Goal: Information Seeking & Learning: Check status

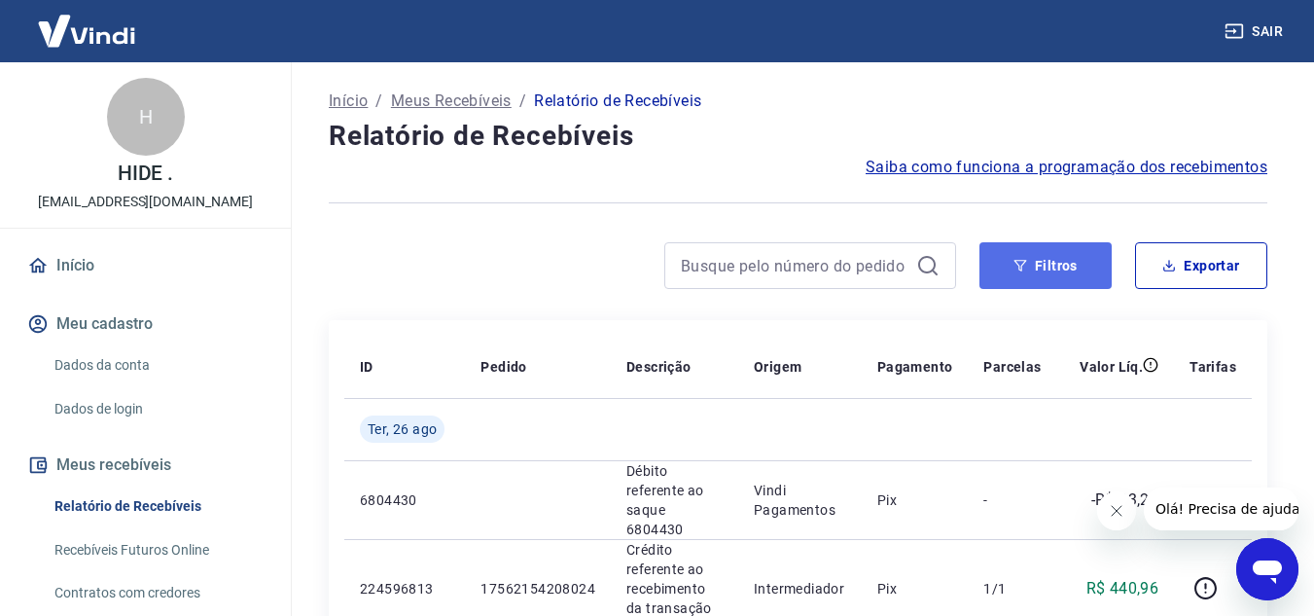
click at [1070, 258] on button "Filtros" at bounding box center [1046, 265] width 132 height 47
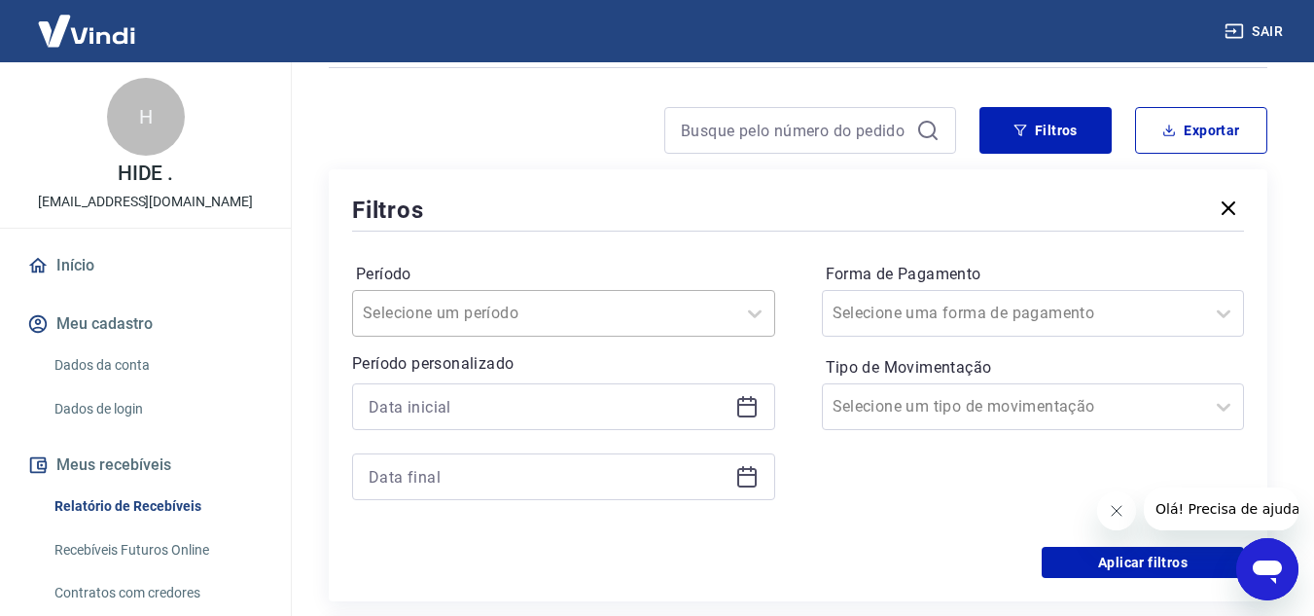
click at [601, 337] on div "Selecione um período" at bounding box center [563, 313] width 423 height 47
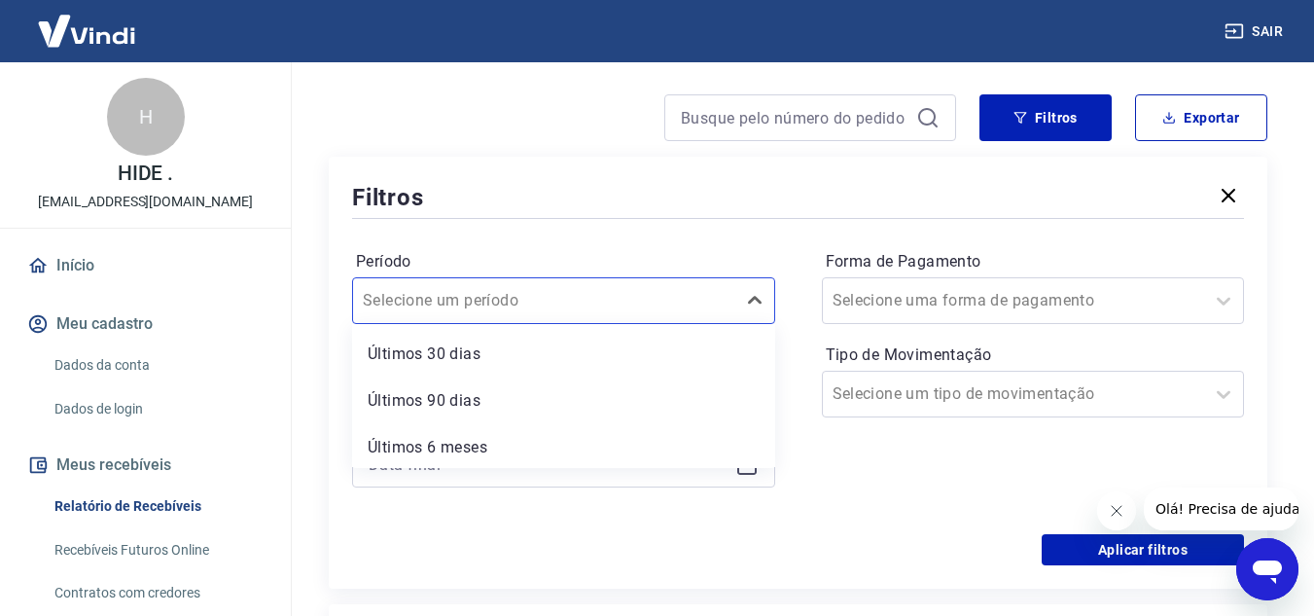
scroll to position [191, 0]
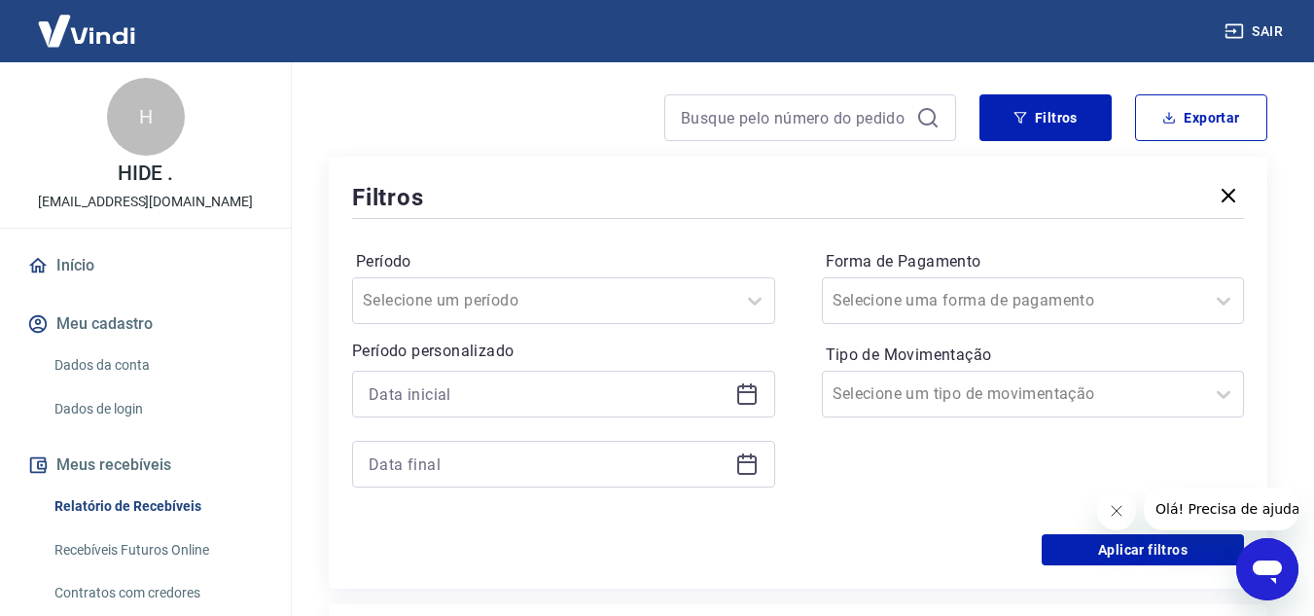
click at [563, 225] on div "Período Selecione um período Período personalizado Forma de Pagamento Selecione…" at bounding box center [798, 378] width 892 height 311
click at [755, 394] on icon at bounding box center [746, 394] width 19 height 19
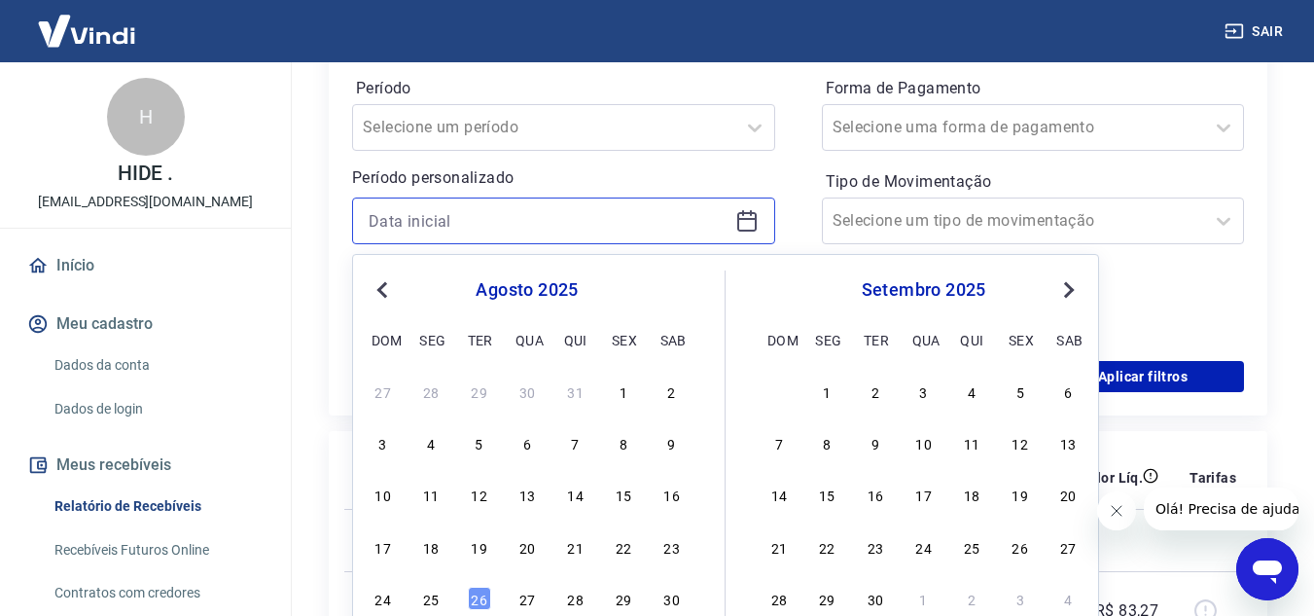
scroll to position [365, 0]
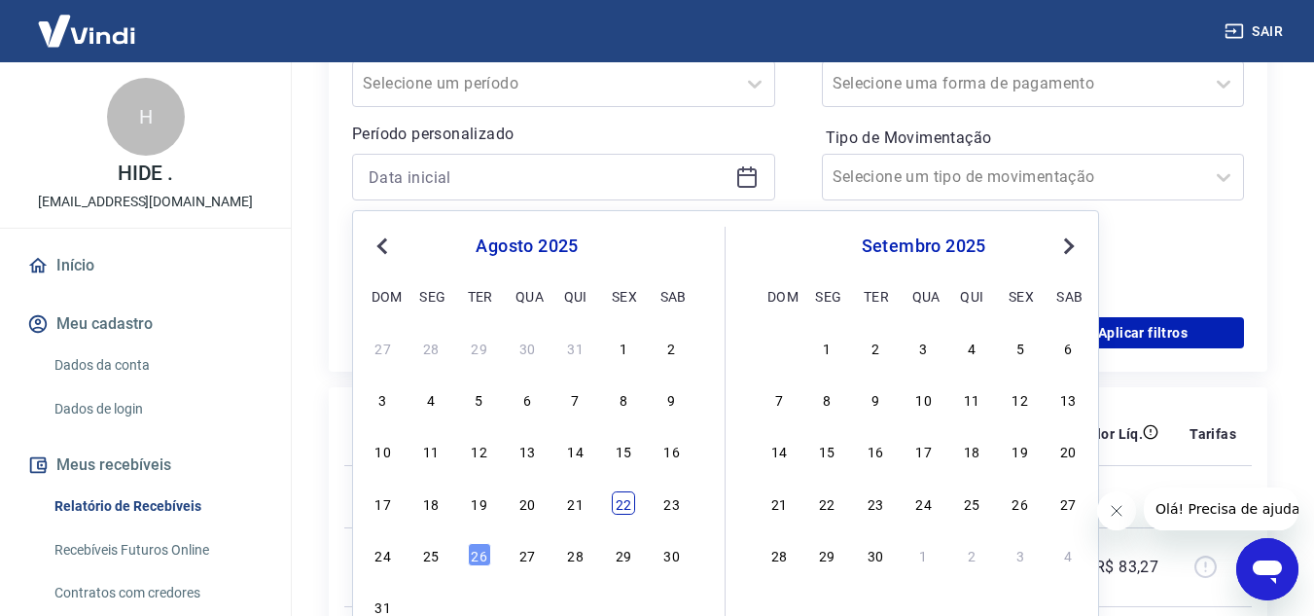
click at [618, 506] on div "22" at bounding box center [623, 502] width 23 height 23
type input "22/08/2025"
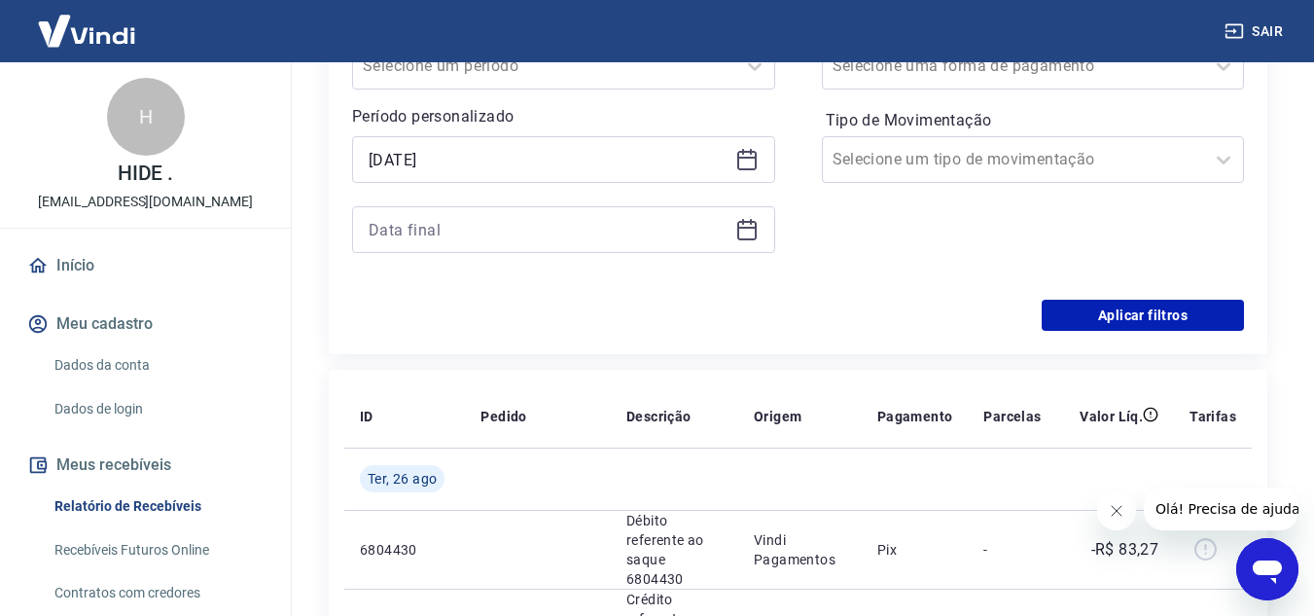
scroll to position [381, 0]
click at [736, 225] on icon at bounding box center [746, 230] width 23 height 23
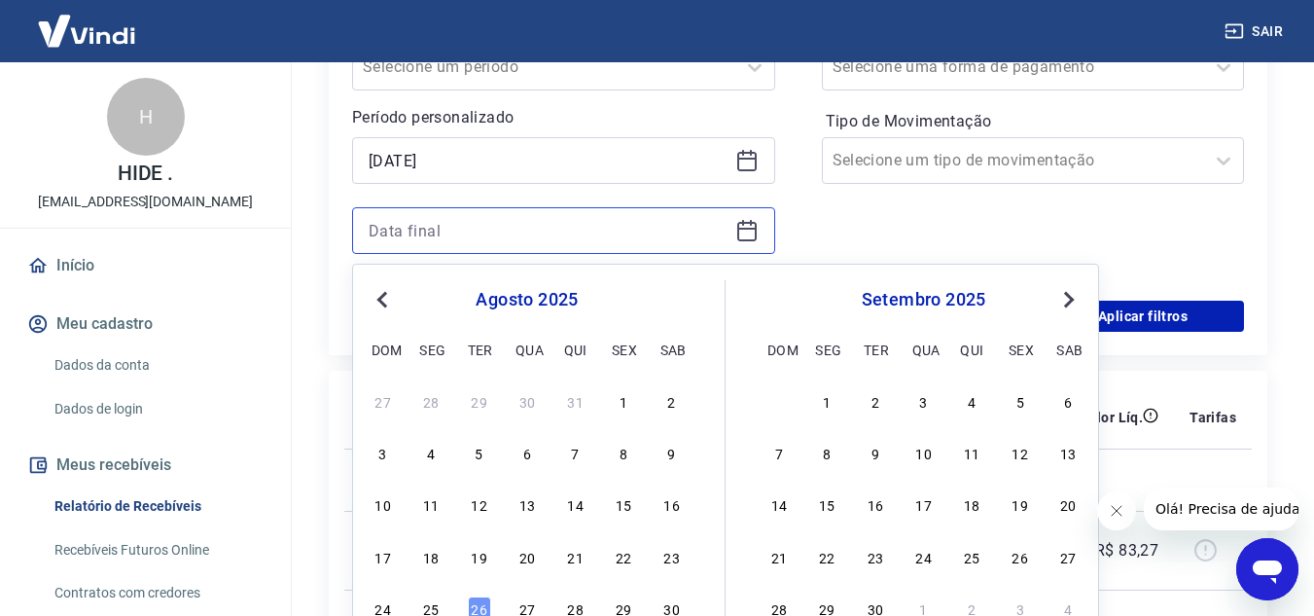
scroll to position [426, 0]
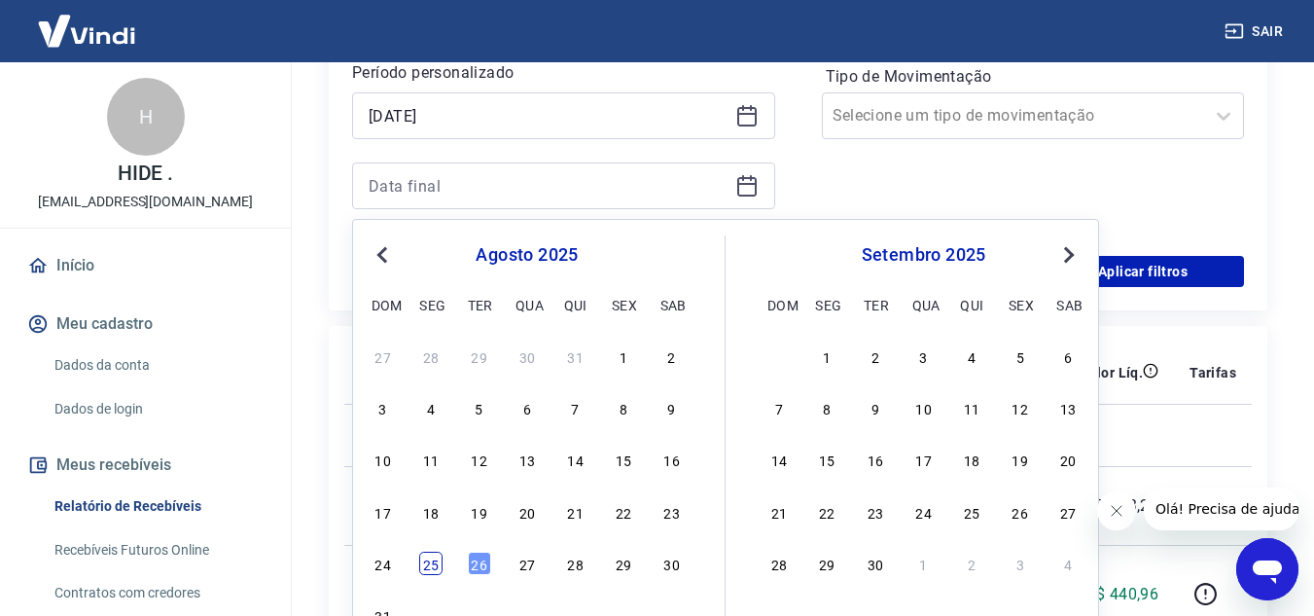
click at [429, 565] on div "25" at bounding box center [430, 563] width 23 height 23
type input "25/08/2025"
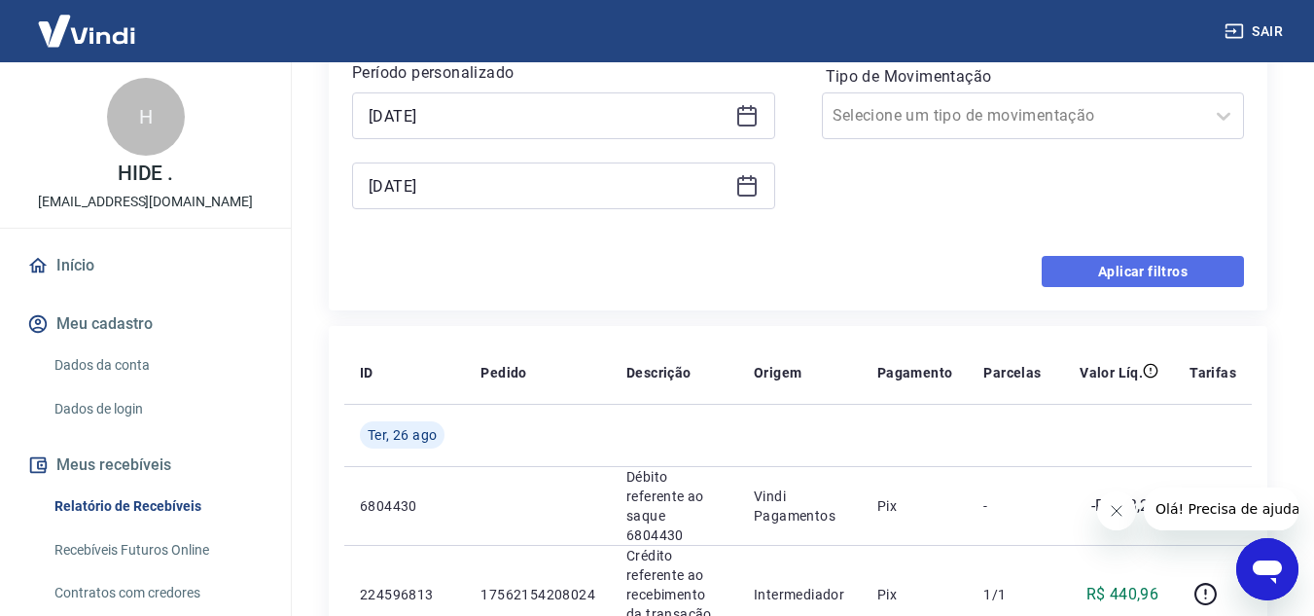
click at [1123, 275] on button "Aplicar filtros" at bounding box center [1143, 271] width 202 height 31
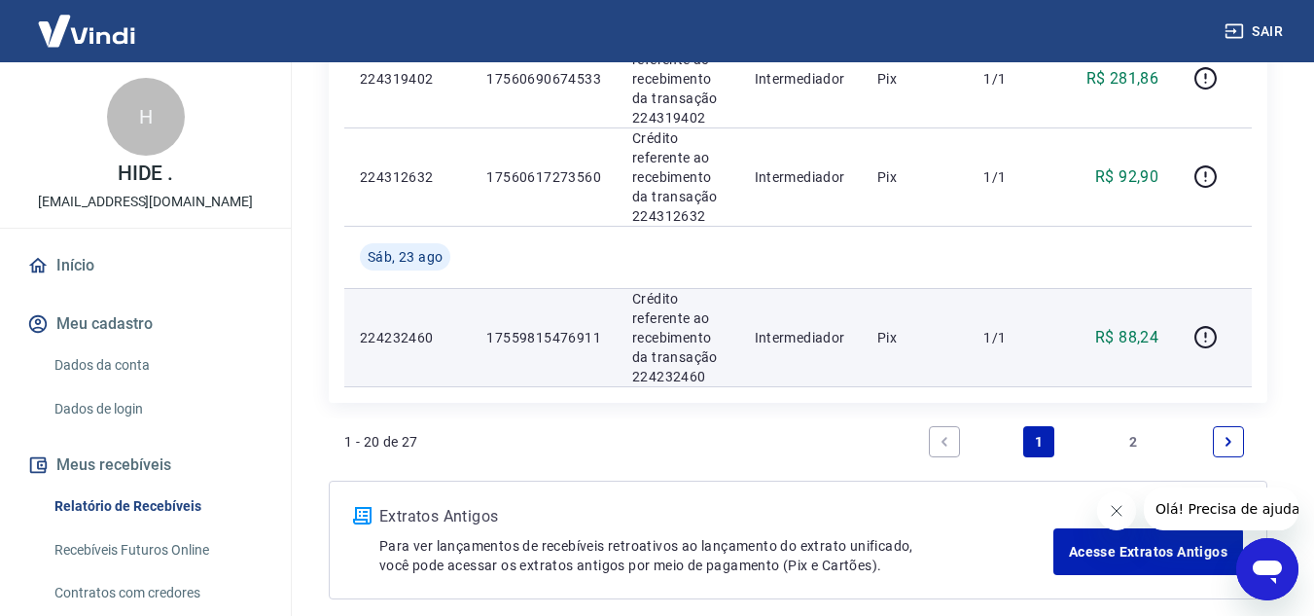
scroll to position [2126, 0]
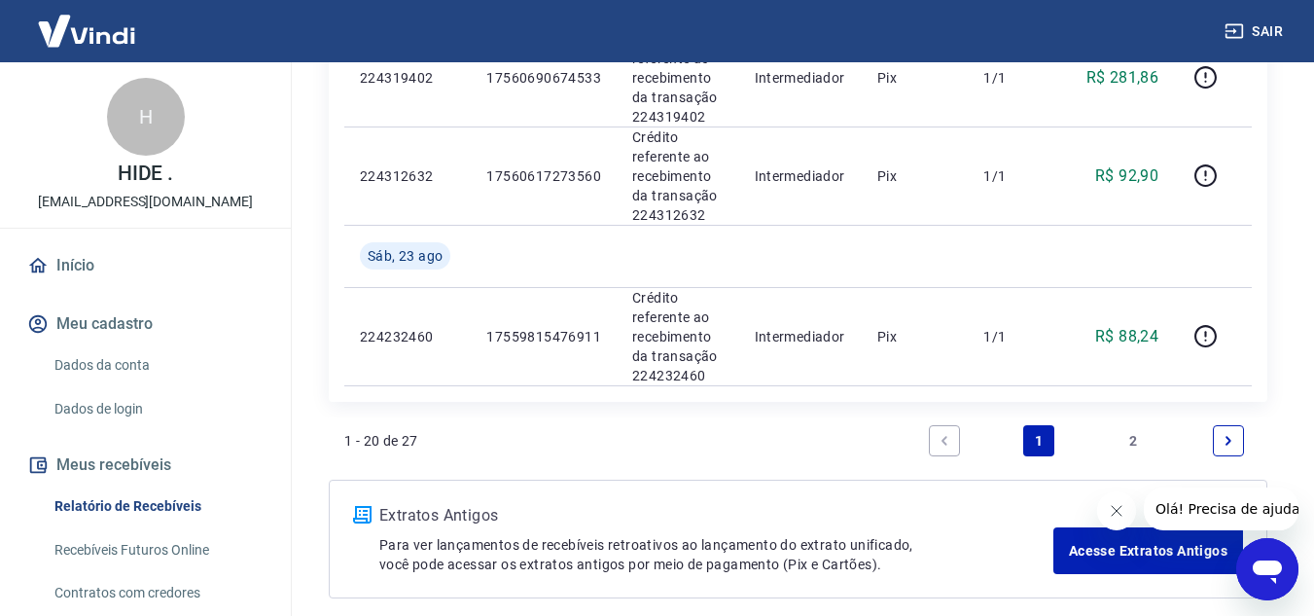
click at [1229, 442] on icon "Next page" at bounding box center [1229, 440] width 6 height 9
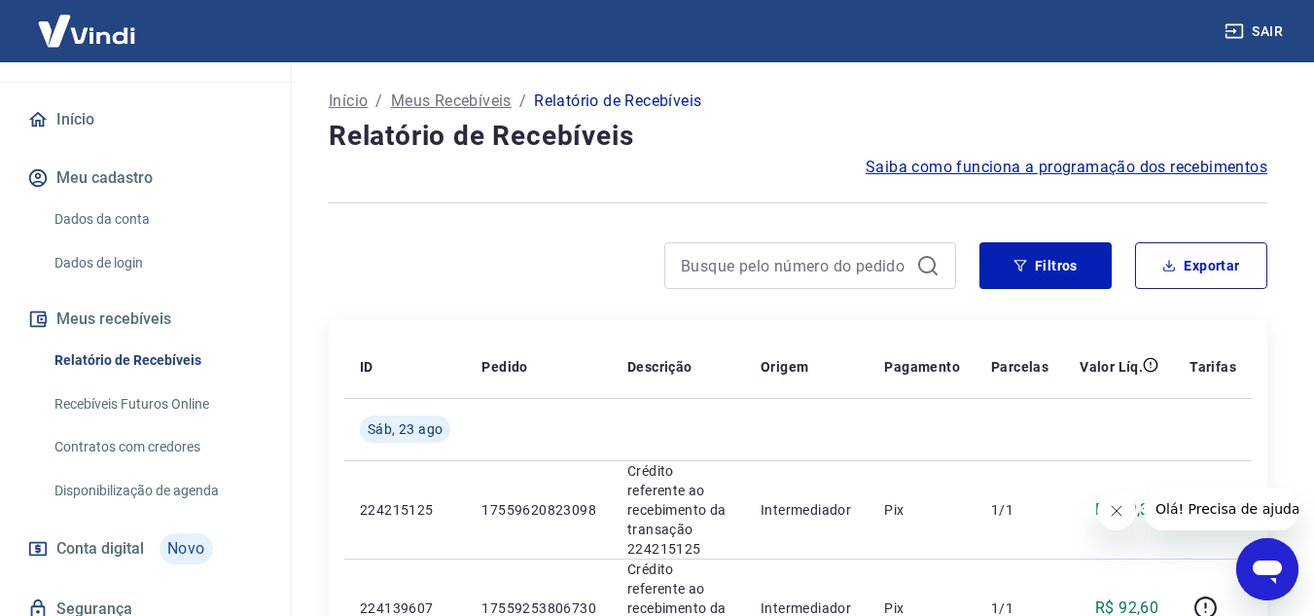
scroll to position [147, 0]
click at [163, 404] on link "Recebíveis Futuros Online" at bounding box center [157, 403] width 221 height 40
click at [1274, 571] on icon "Abrir janela de mensagens" at bounding box center [1267, 571] width 29 height 23
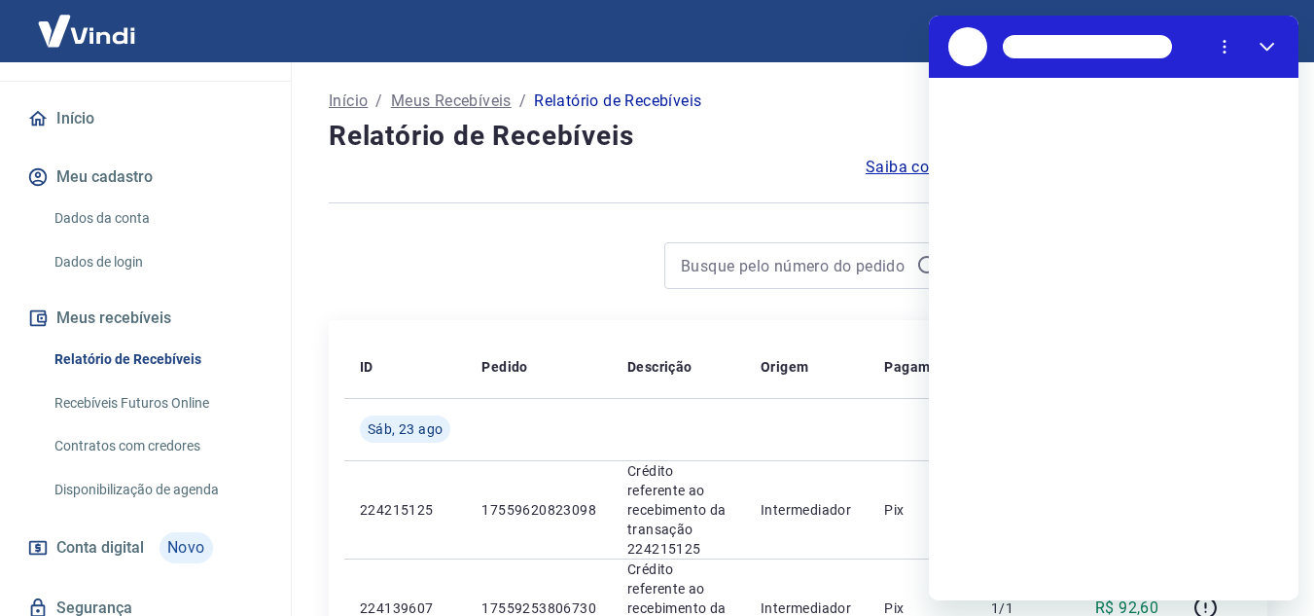
scroll to position [0, 0]
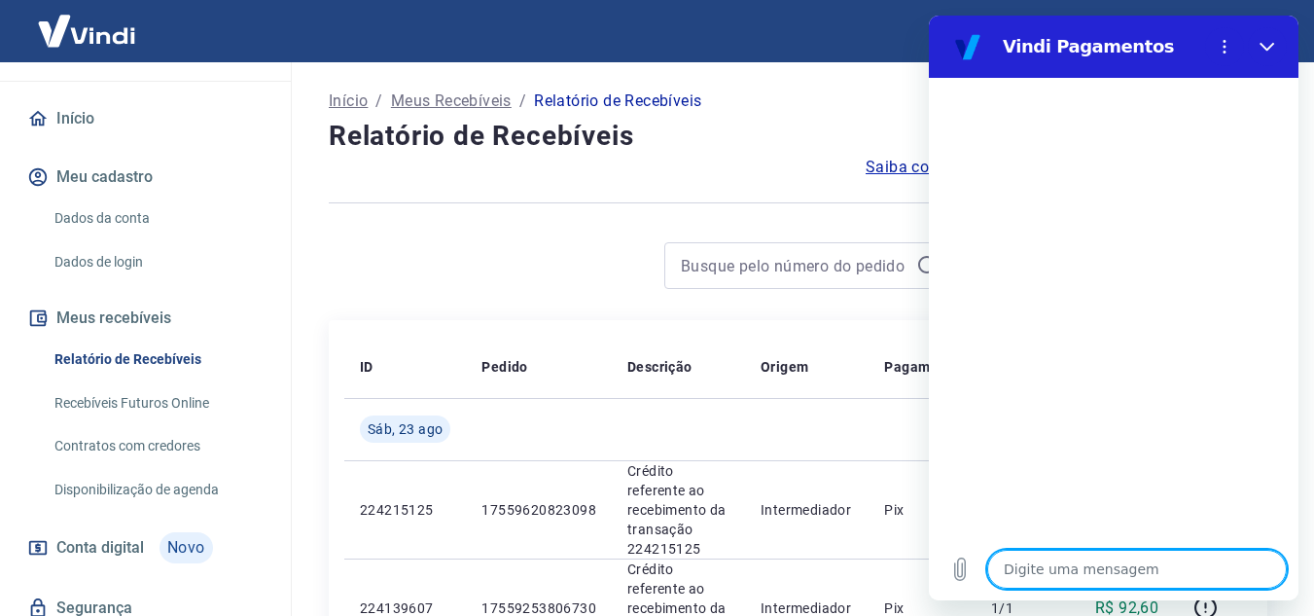
type textarea "o"
type textarea "x"
type textarea "oi"
type textarea "x"
type textarea "oi?"
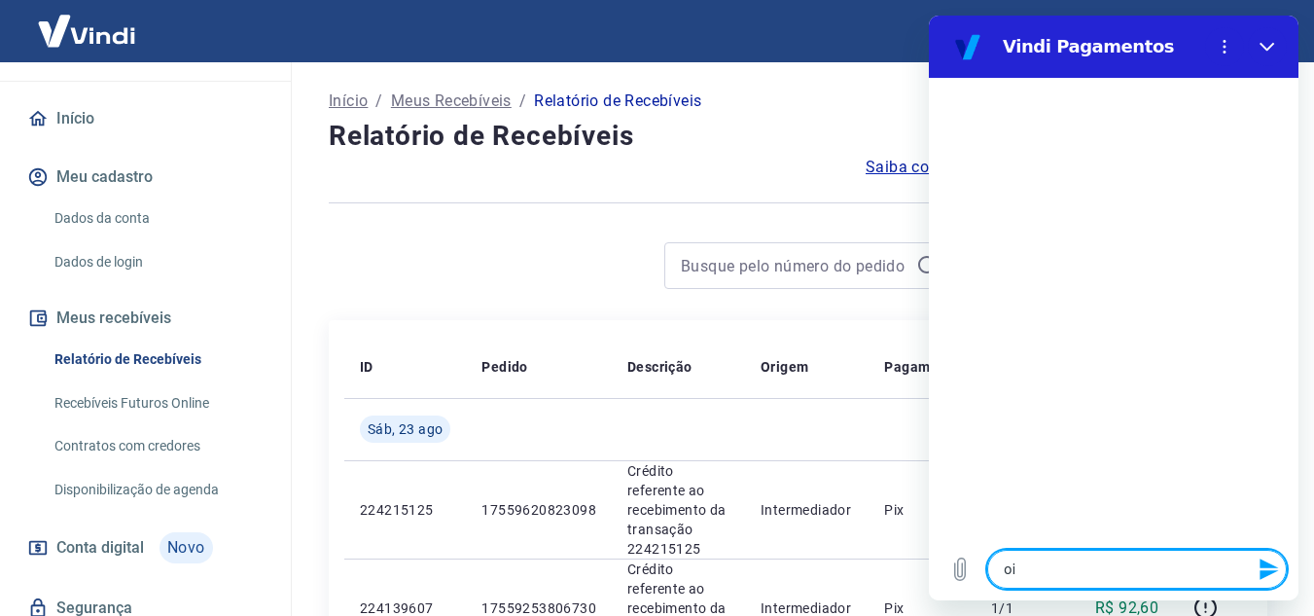
type textarea "x"
type textarea "m"
type textarea "x"
type textarea "me"
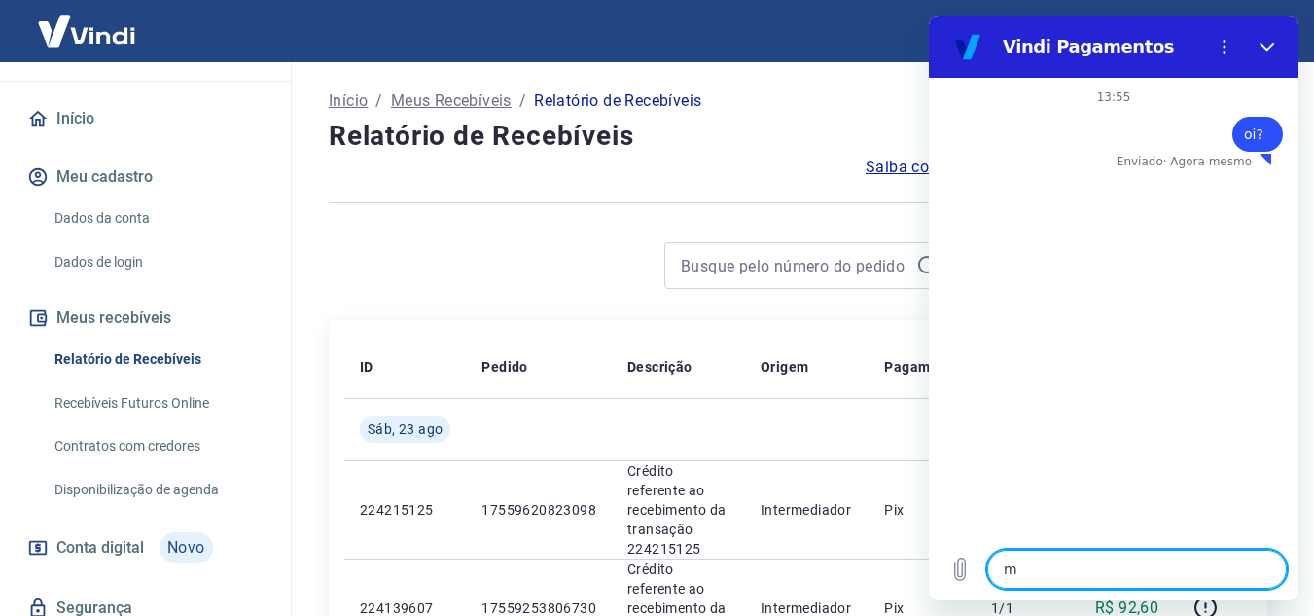
type textarea "x"
type textarea "me"
type textarea "x"
type textarea "me"
type textarea "x"
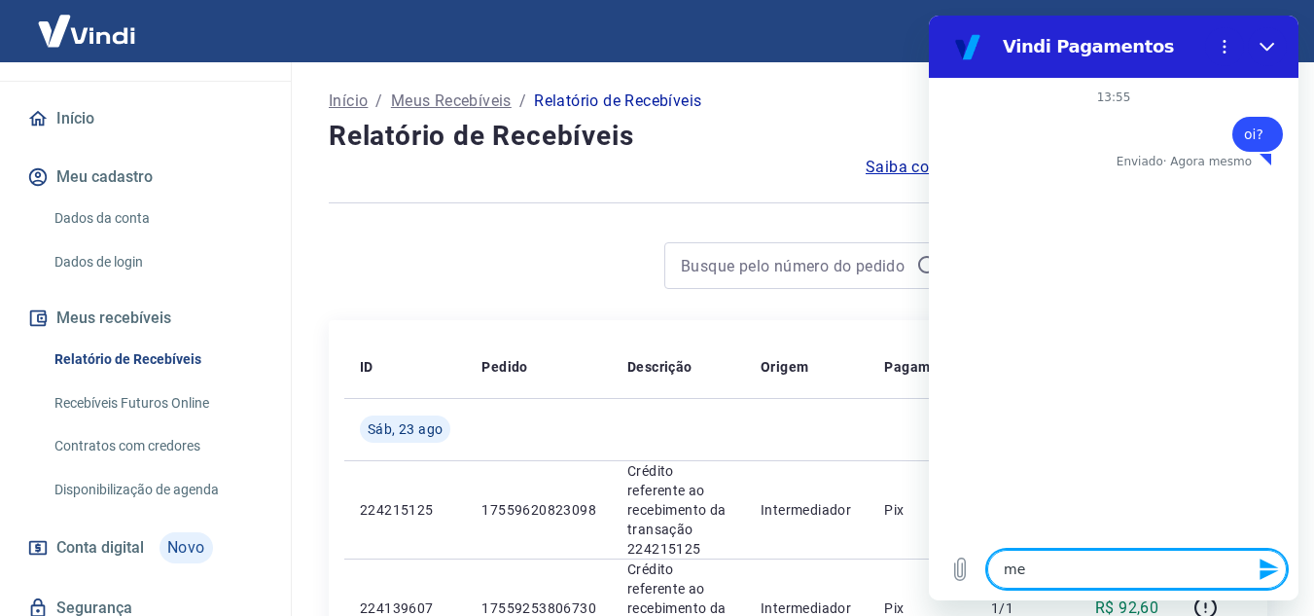
type textarea "meu"
type textarea "x"
type textarea "meu"
type textarea "x"
type textarea "meu a"
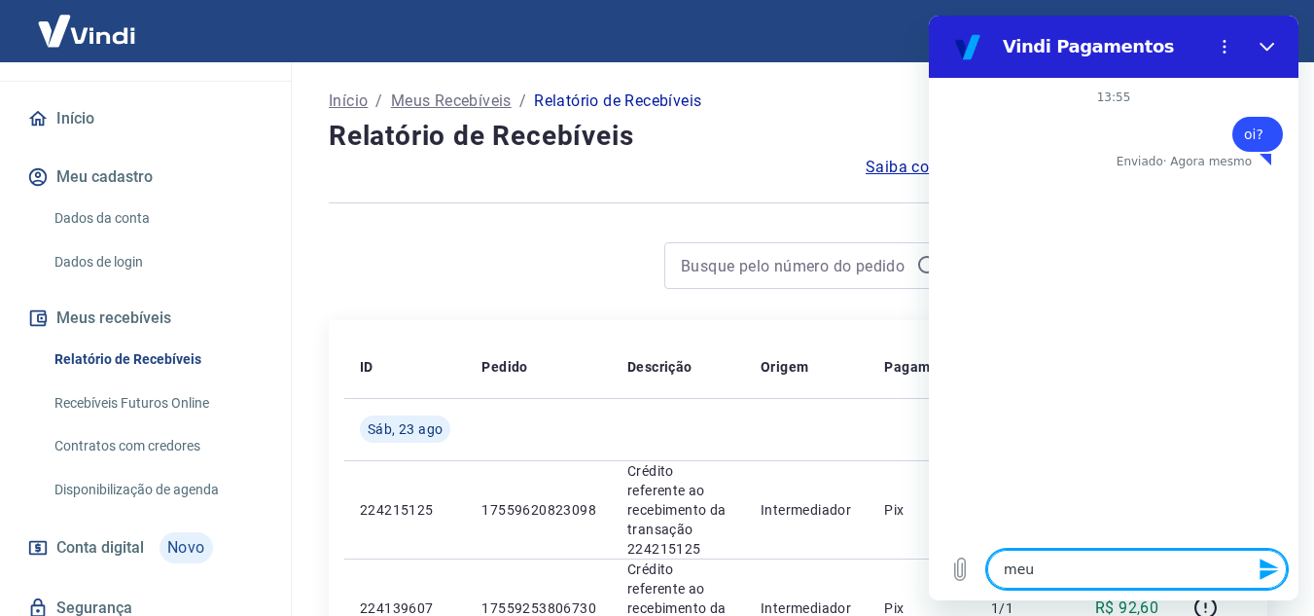
type textarea "x"
type textarea "meu at"
type textarea "x"
type textarea "meu ate"
type textarea "x"
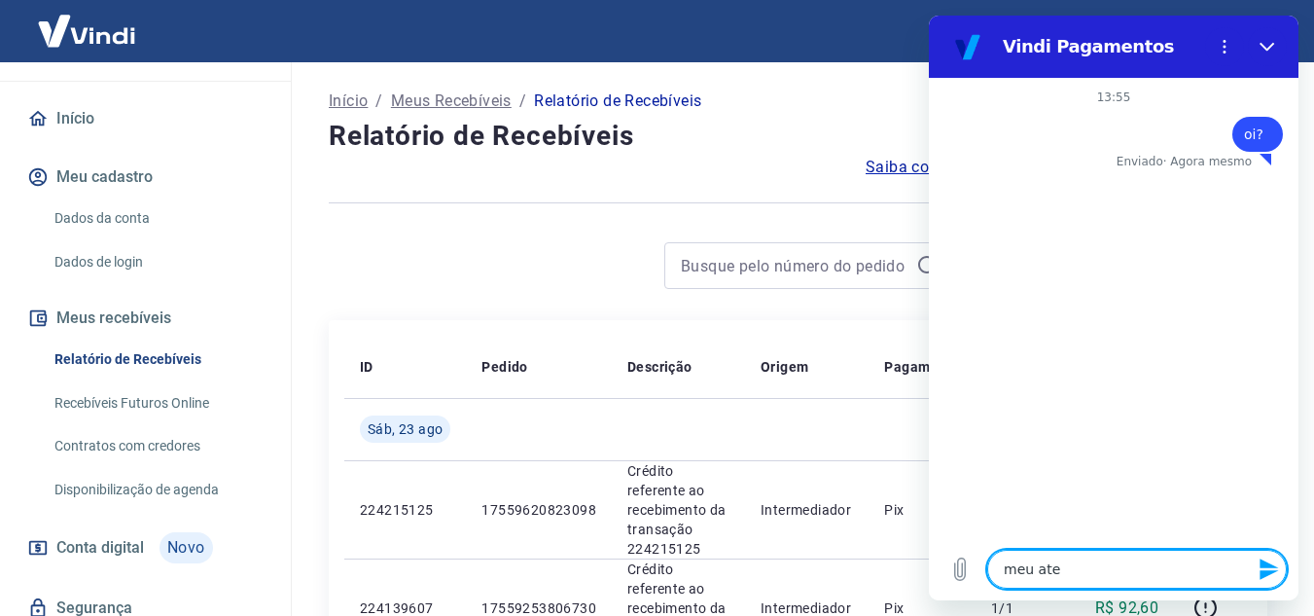
type textarea "meu aten"
type textarea "x"
type textarea "meu atend"
type textarea "x"
type textarea "meu atendi"
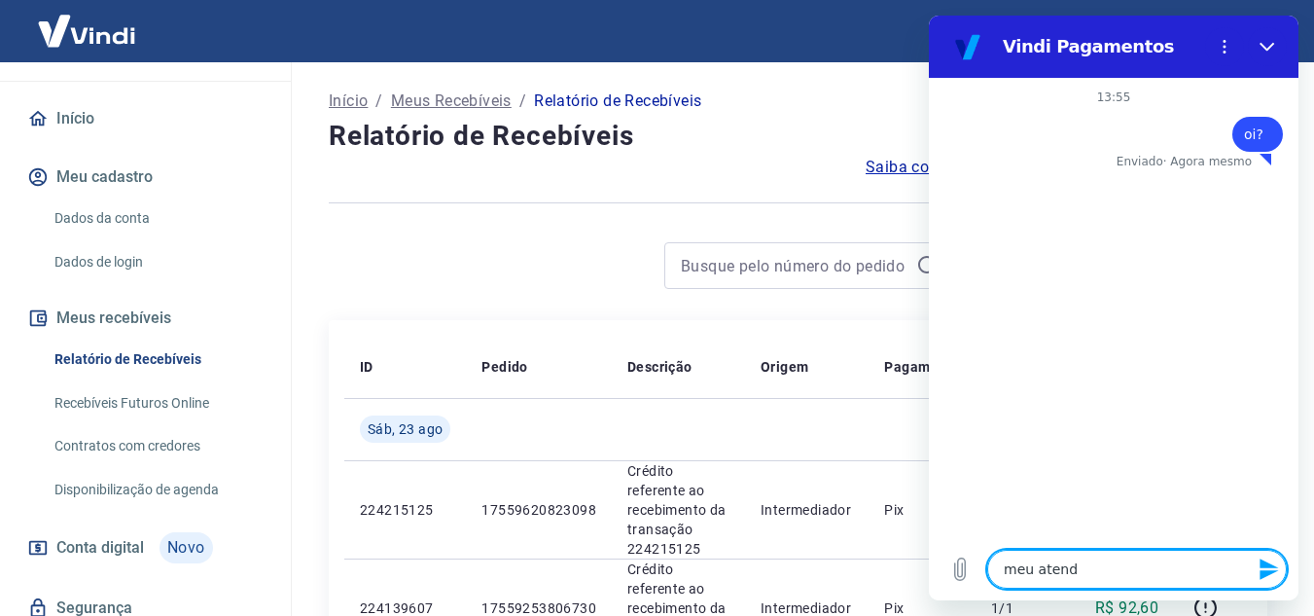
type textarea "x"
type textarea "meu atendim"
type textarea "x"
type textarea "meu atendime"
type textarea "x"
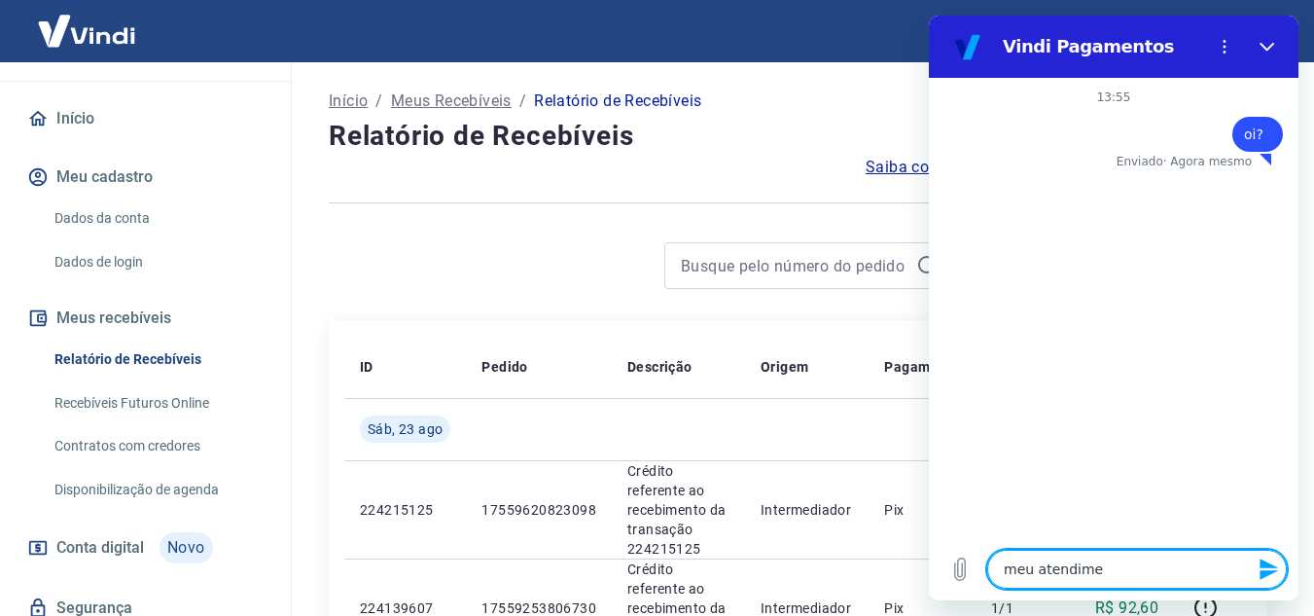
type textarea "meu atendimen"
type textarea "x"
type textarea "meu atendiment"
type textarea "x"
type textarea "meu atendimento"
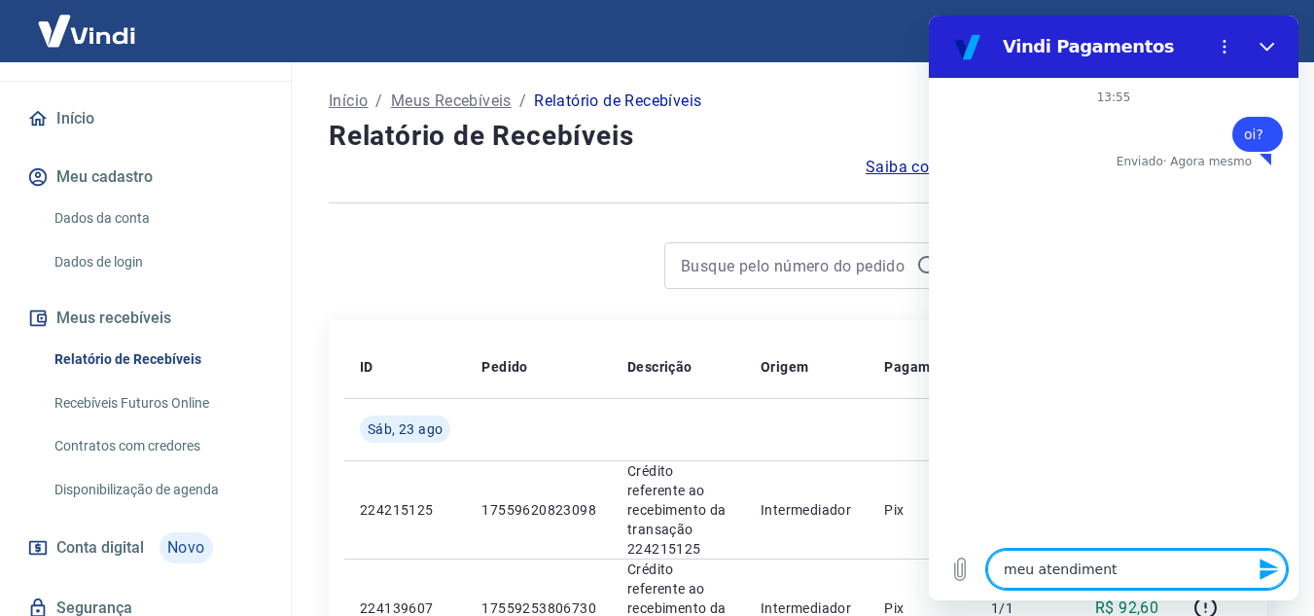
type textarea "x"
type textarea "meu atendimento"
type textarea "x"
type textarea "meu atendimento e"
type textarea "x"
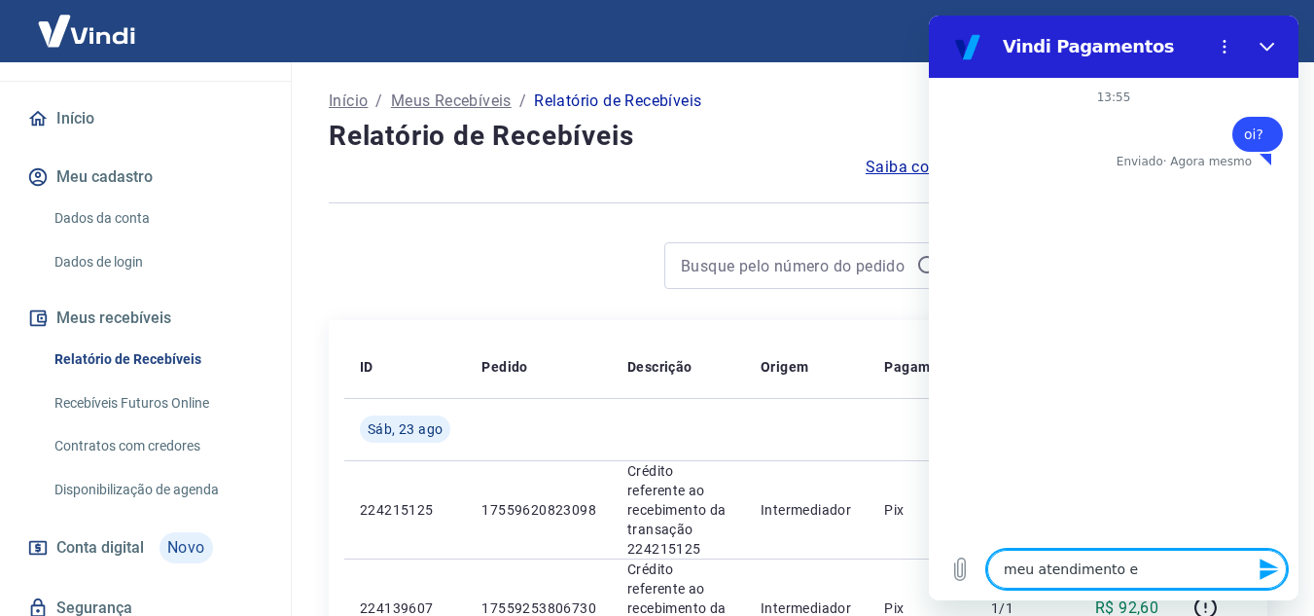
type textarea "meu atendimento en"
type textarea "x"
type textarea "meu atendimento enc"
type textarea "x"
type textarea "meu atendimento ence"
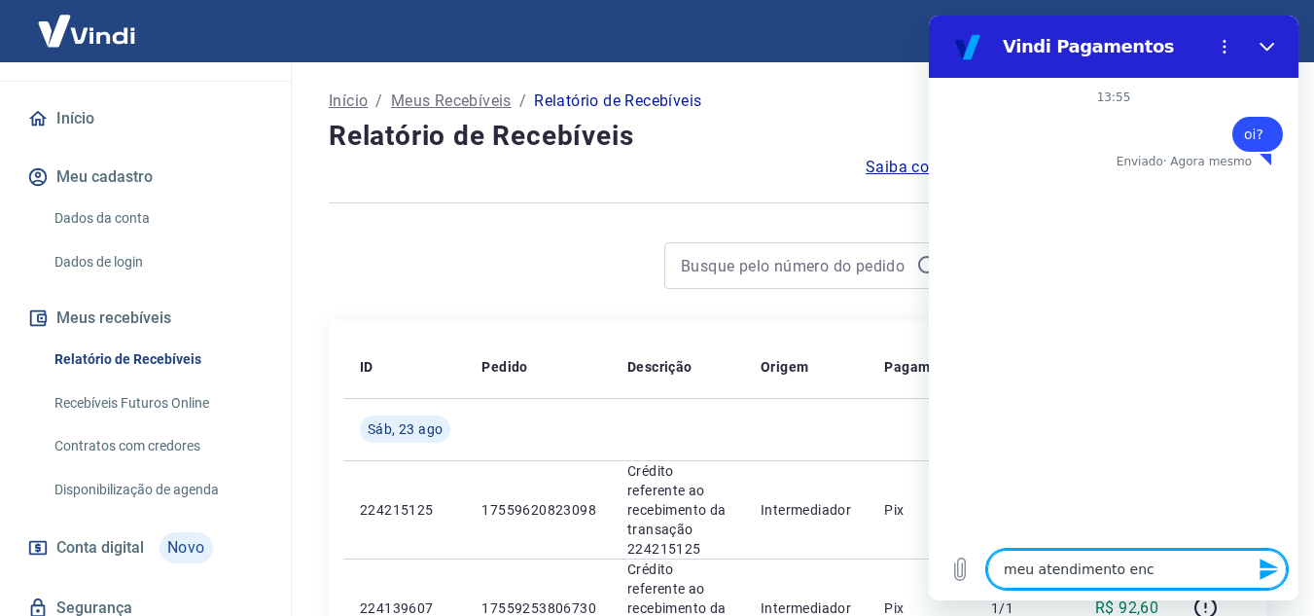
type textarea "x"
type textarea "meu atendimento encer"
type textarea "x"
type textarea "meu atendimento encerr"
type textarea "x"
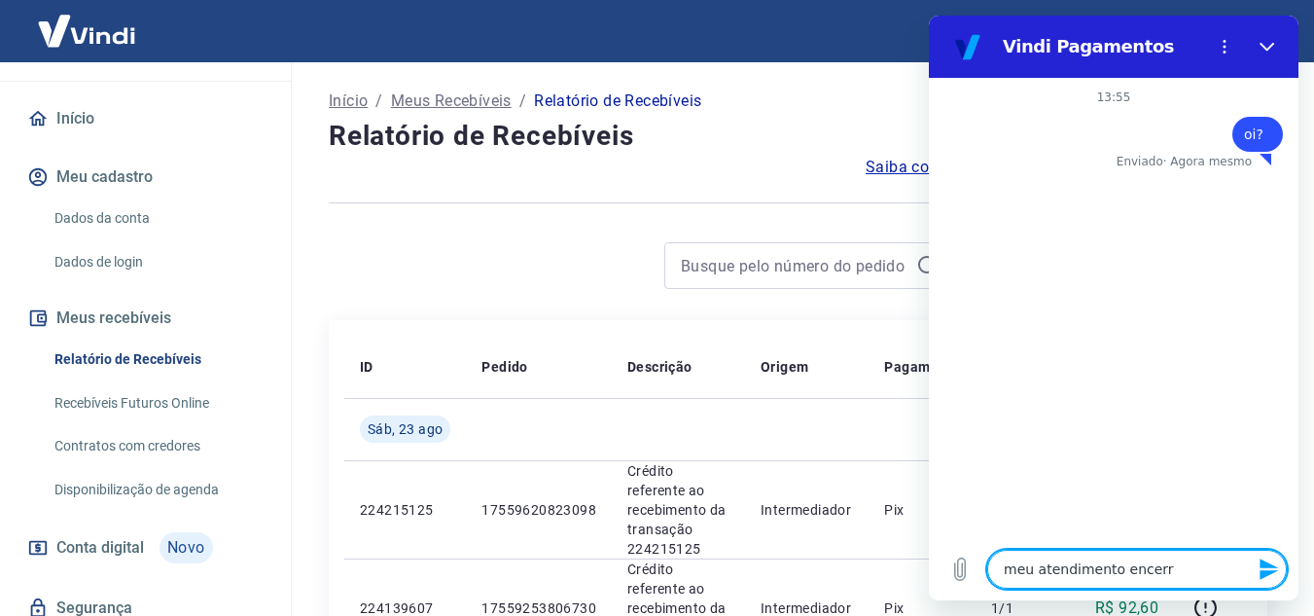
type textarea "meu atendimento encerro"
type textarea "x"
type textarea "meu atendimento encerrou"
type textarea "x"
type textarea "meu atendimento encerrou?"
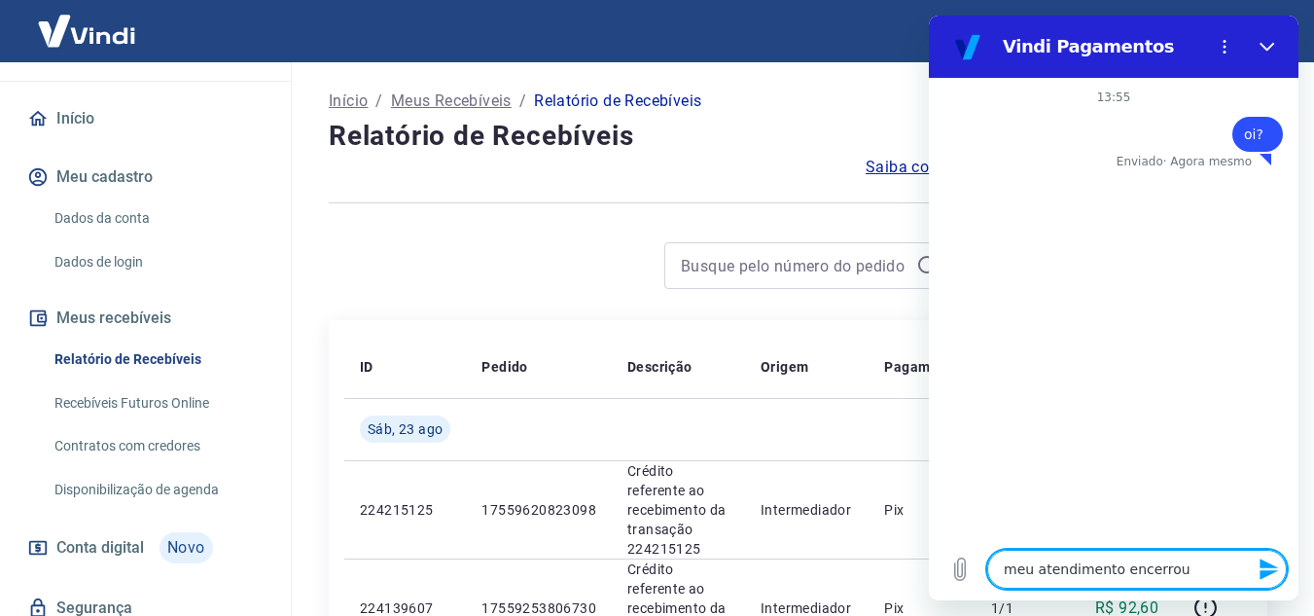
type textarea "x"
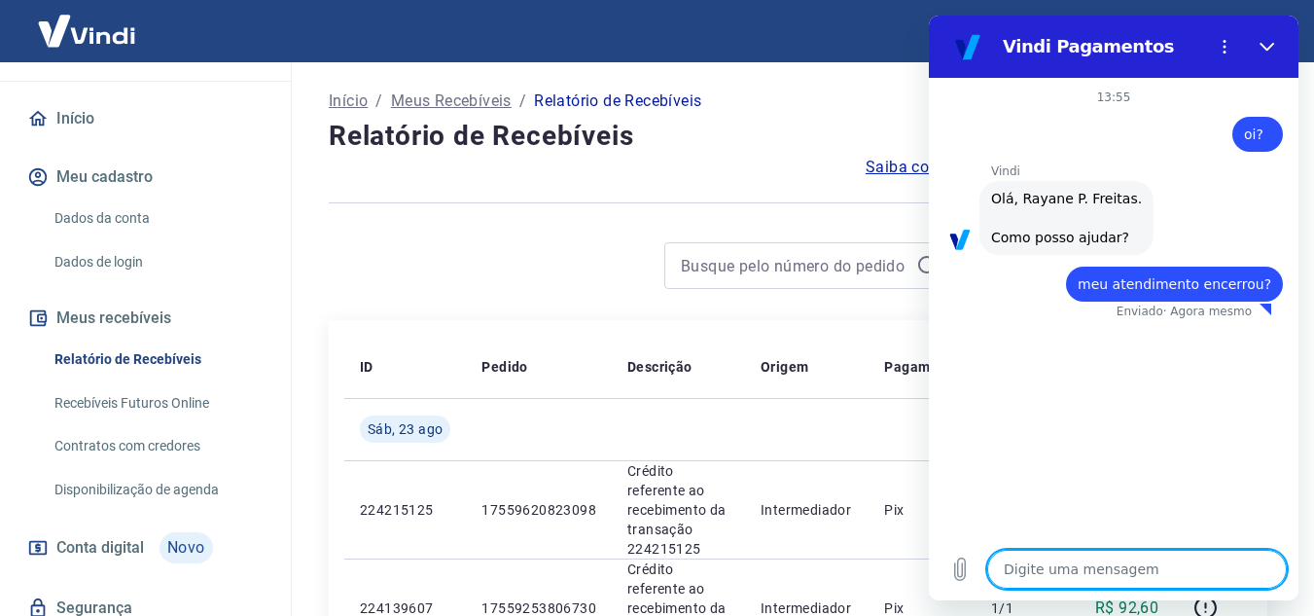
type textarea "x"
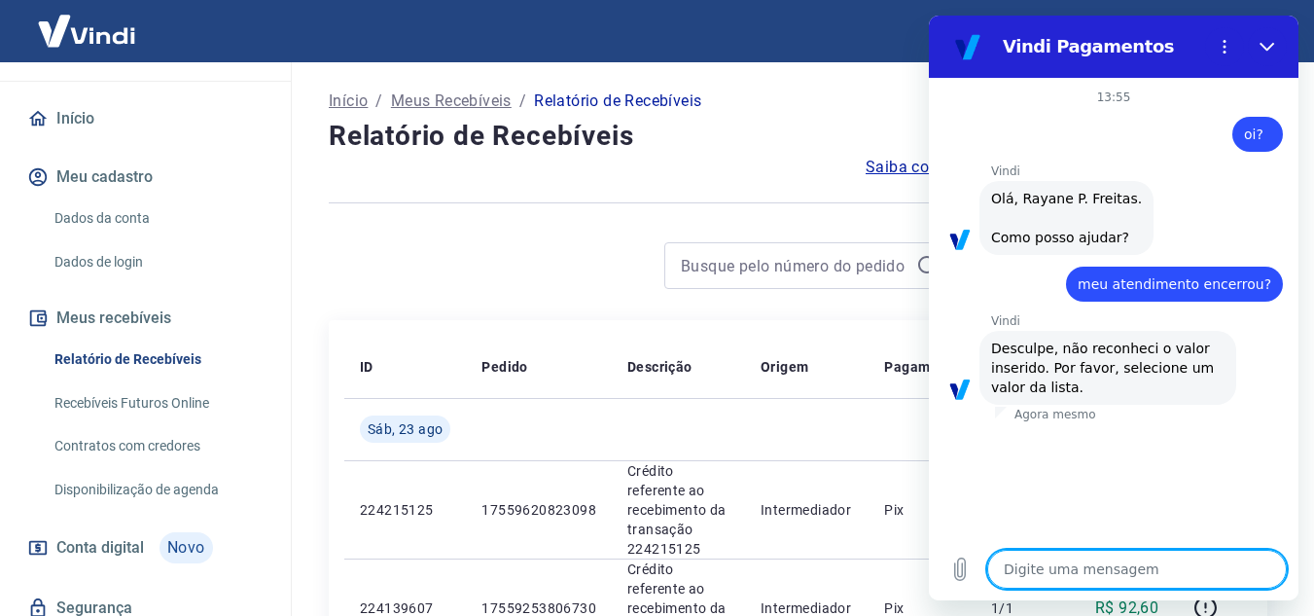
type textarea "f"
type textarea "x"
type textarea "fa"
type textarea "x"
type textarea "fal"
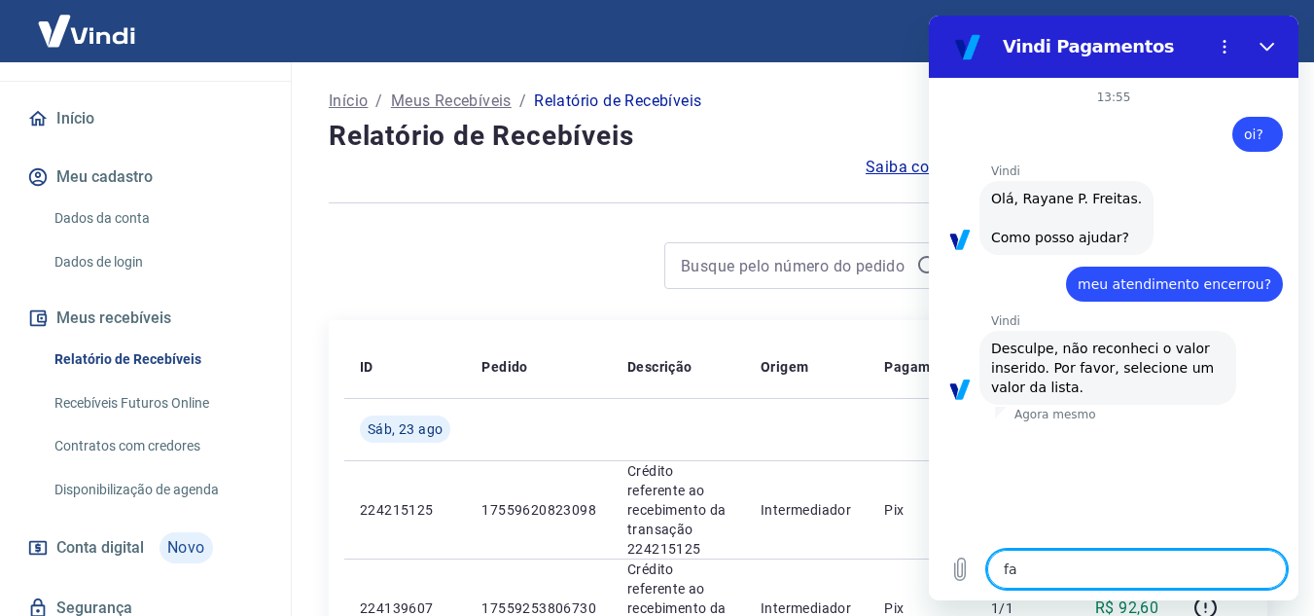
type textarea "x"
type textarea "fala"
type textarea "x"
type textarea "falar"
type textarea "x"
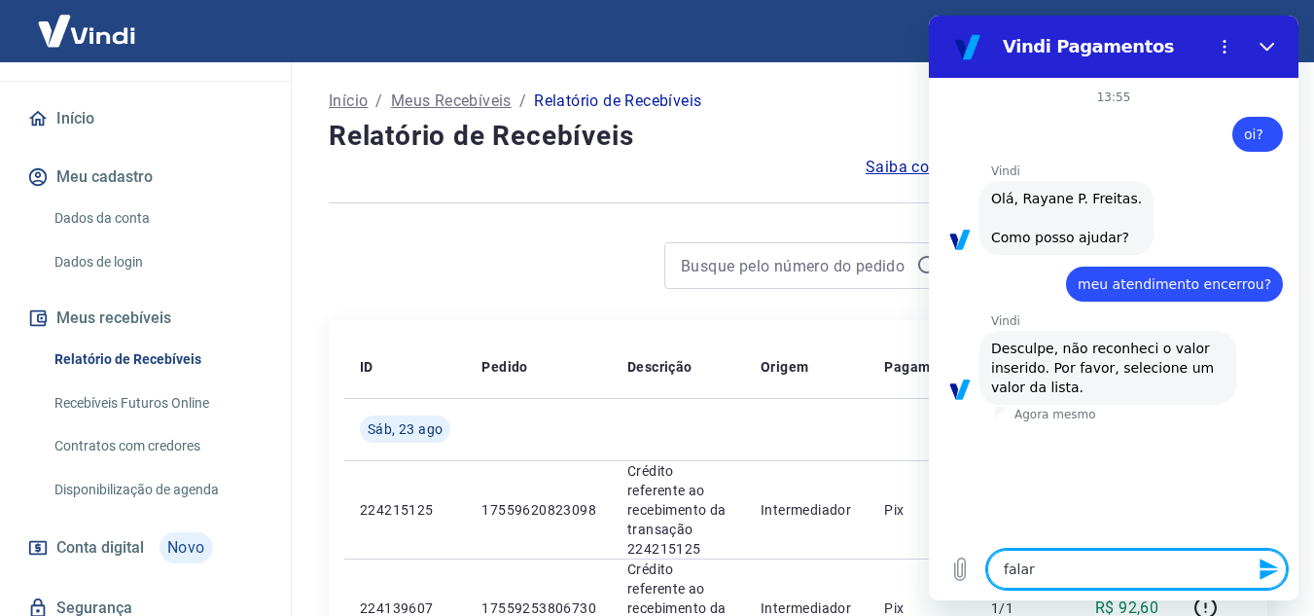
type textarea "falar"
type textarea "x"
type textarea "falar c"
type textarea "x"
type textarea "falar co"
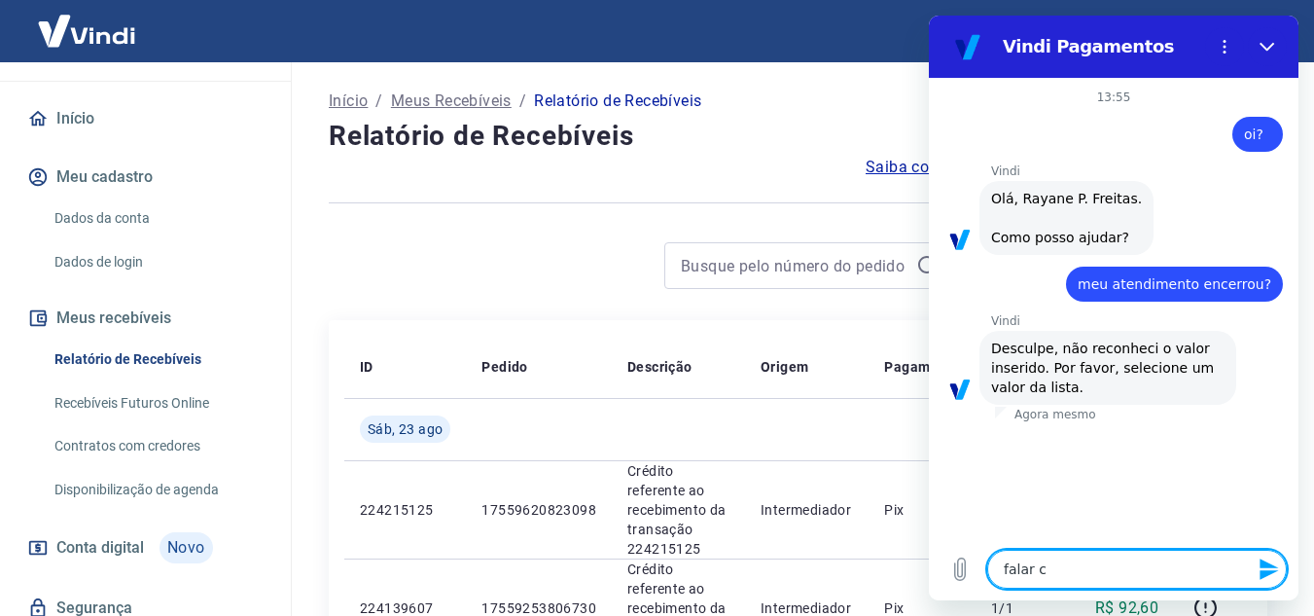
type textarea "x"
type textarea "falar com"
type textarea "x"
type textarea "falar com"
type textarea "x"
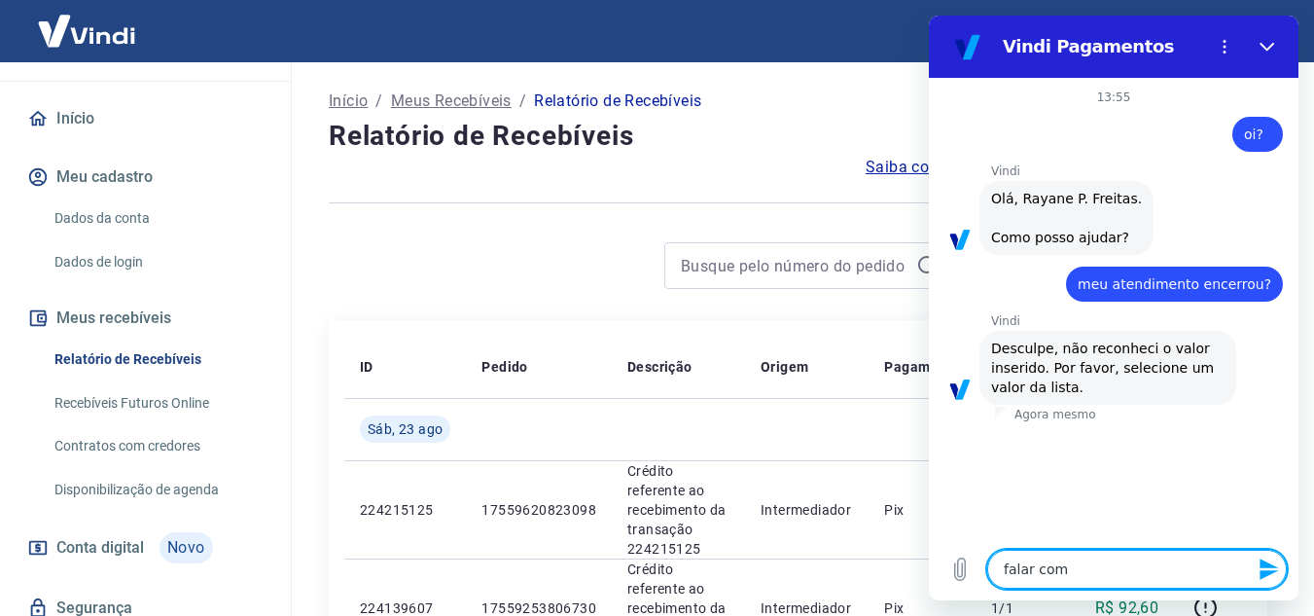
type textarea "falar com a"
type textarea "x"
type textarea "falar com at"
type textarea "x"
type textarea "falar com ate"
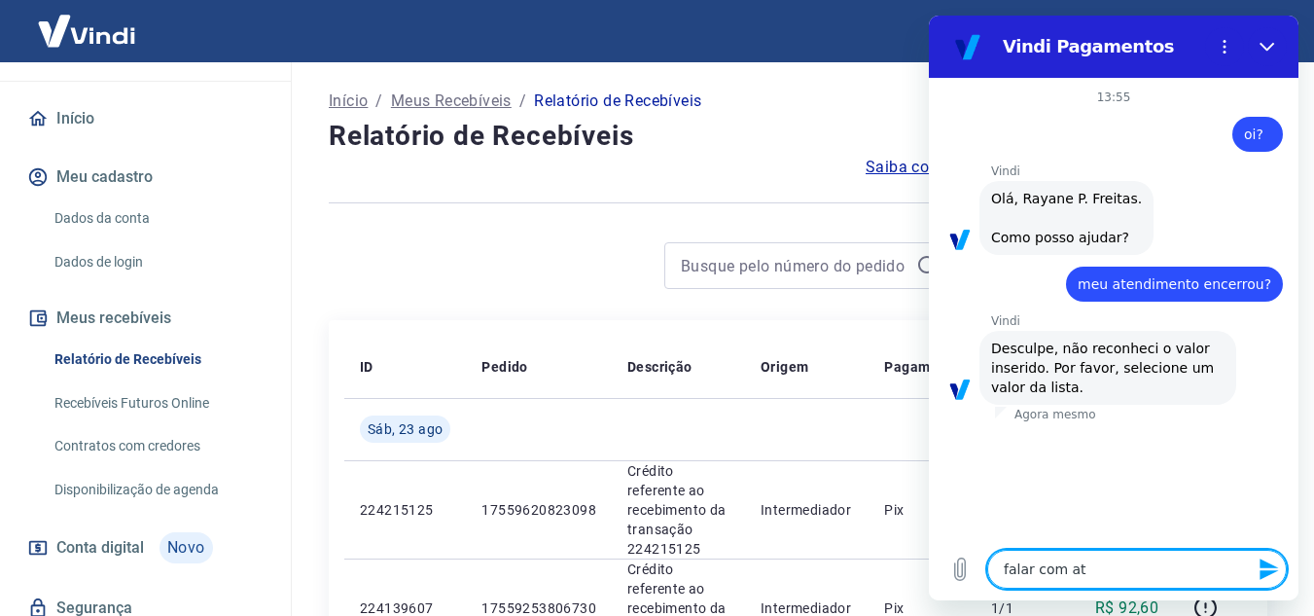
type textarea "x"
type textarea "falar com aten"
type textarea "x"
type textarea "falar com atend"
type textarea "x"
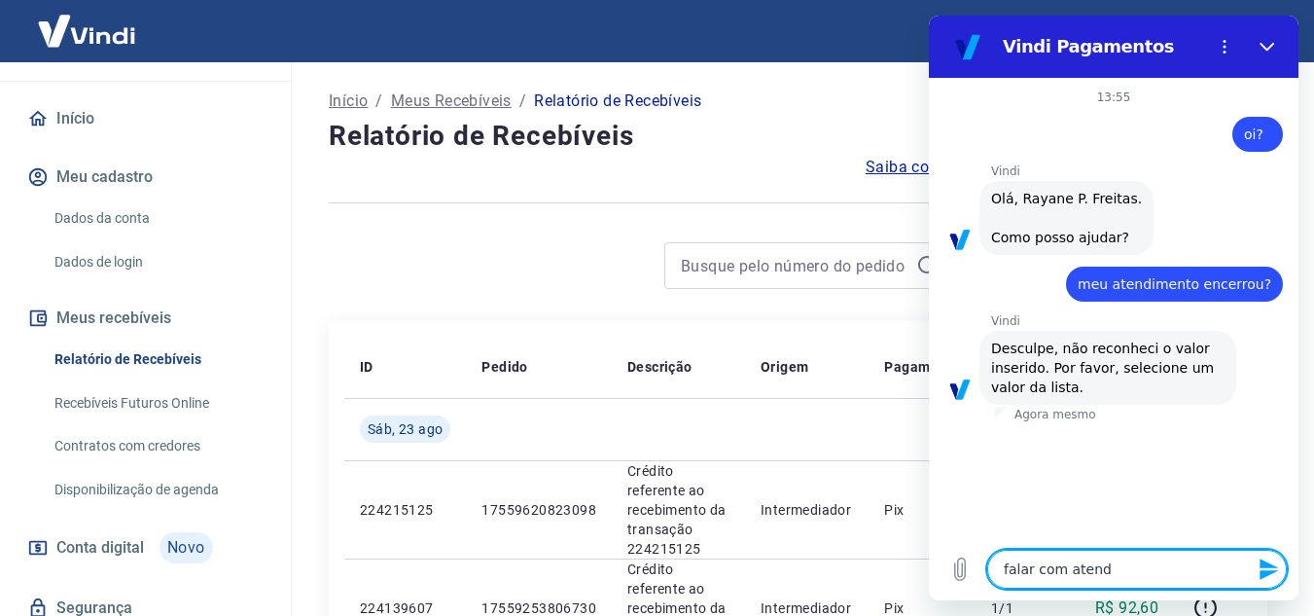
type textarea "falar com atende"
type textarea "x"
type textarea "falar com atenden"
type textarea "x"
type textarea "falar com atendent"
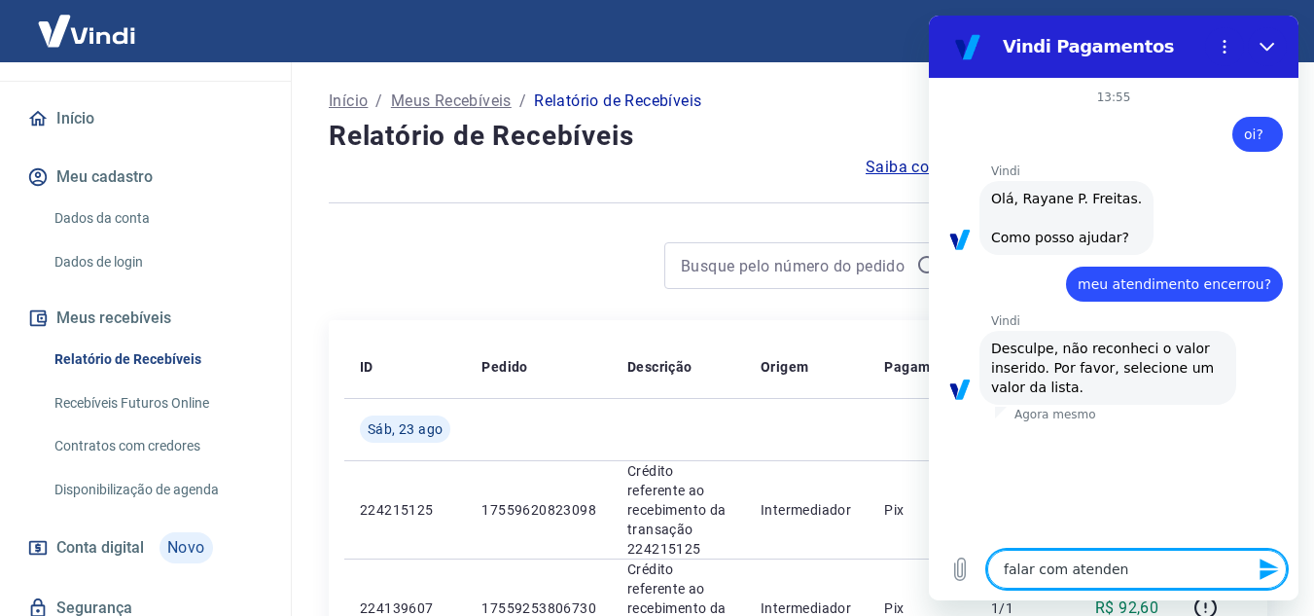
type textarea "x"
type textarea "falar com atendente"
type textarea "x"
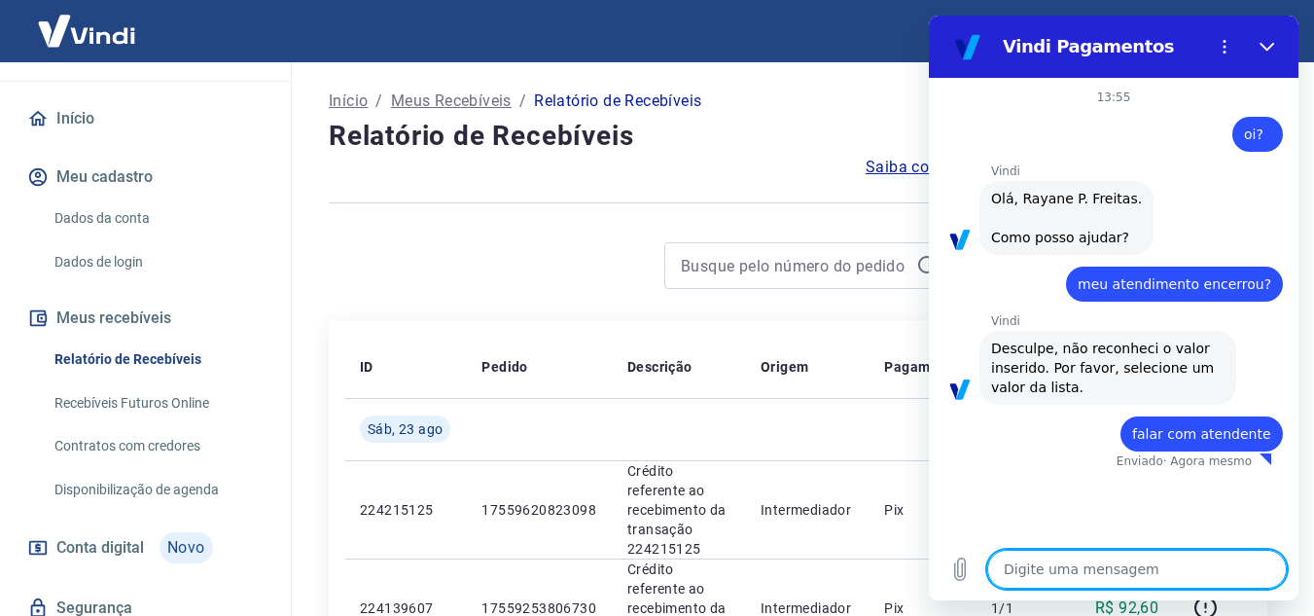
type textarea "x"
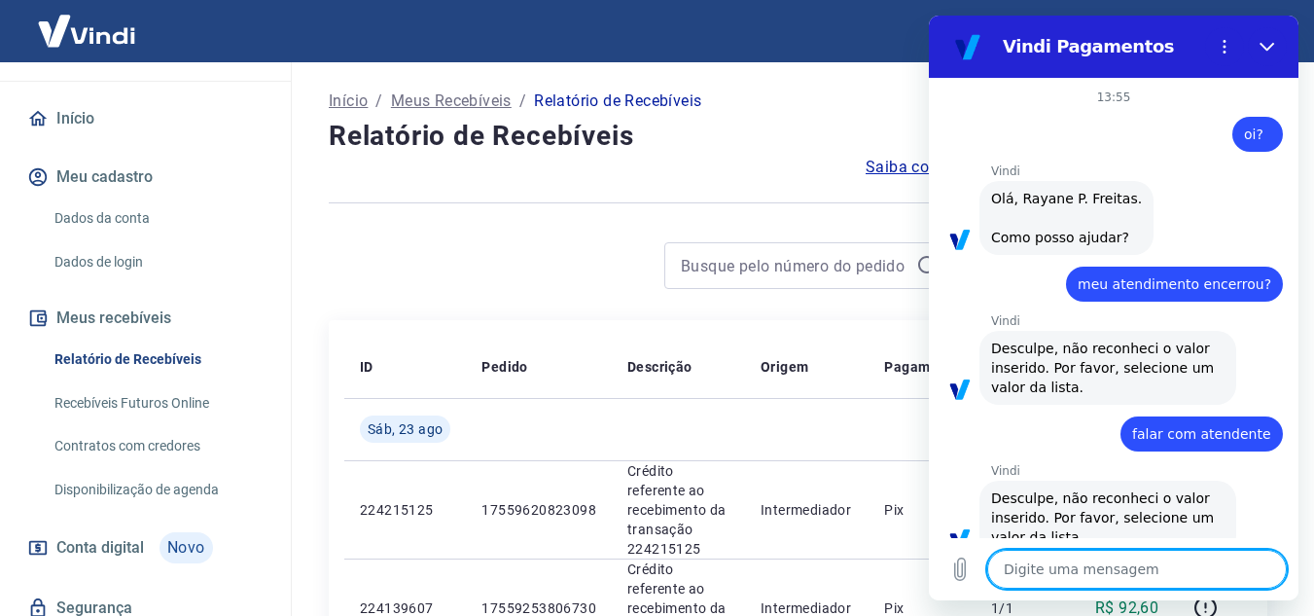
scroll to position [39, 0]
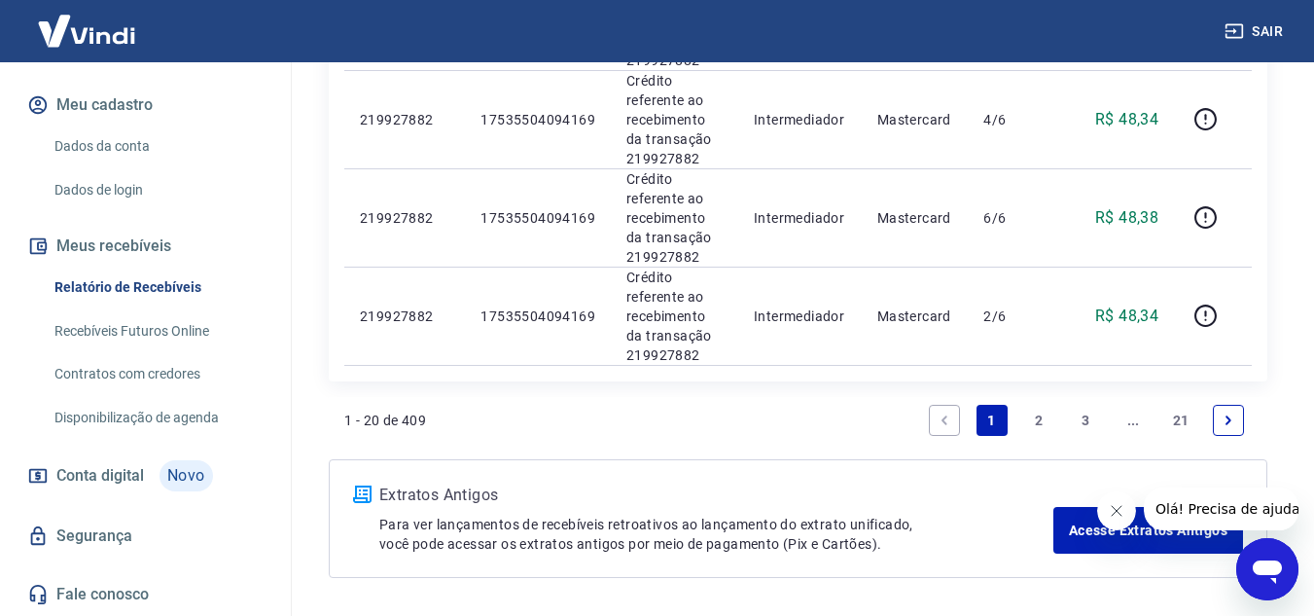
scroll to position [2036, 0]
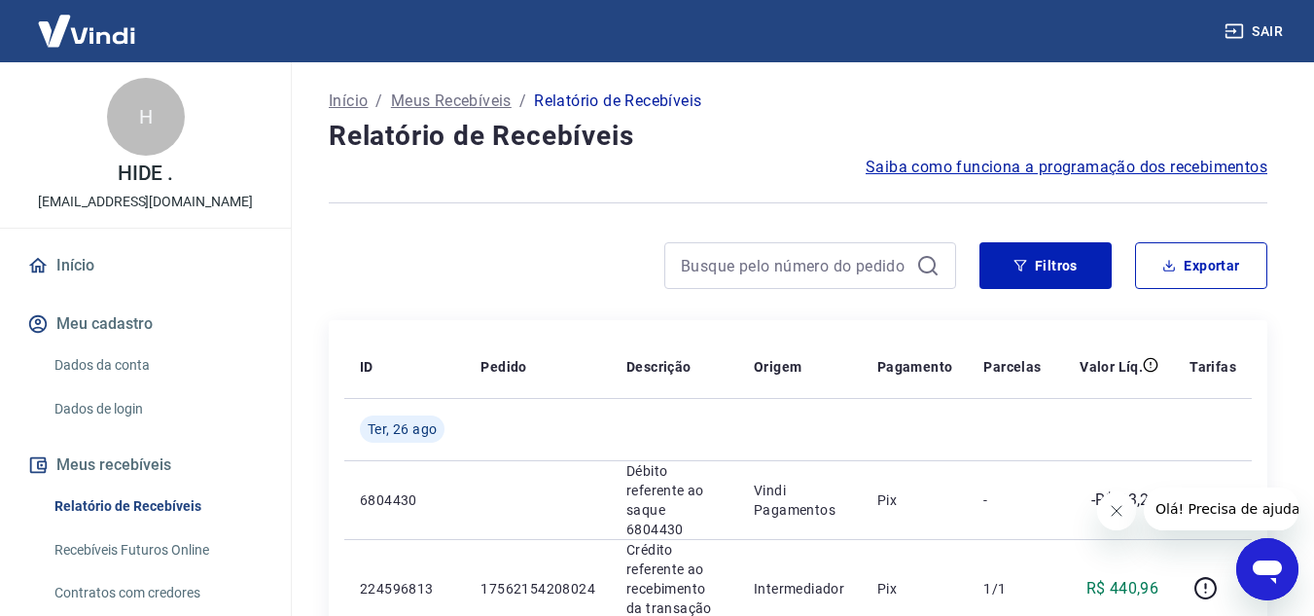
click at [1282, 562] on icon "Abrir janela de mensagens" at bounding box center [1267, 569] width 35 height 35
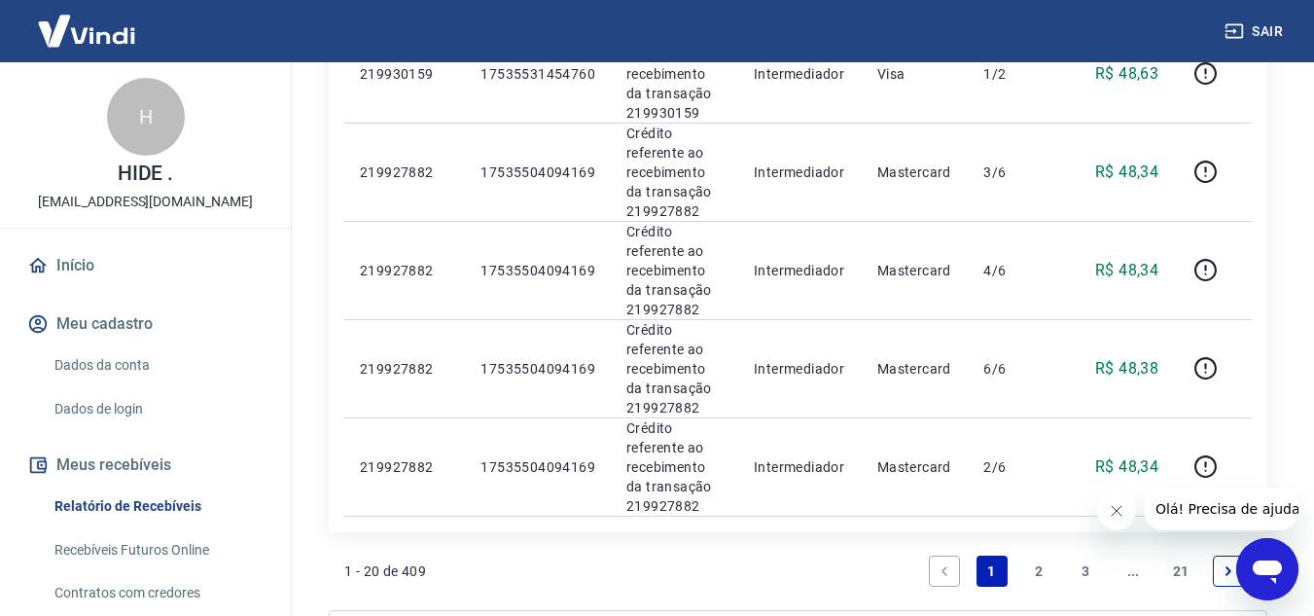
scroll to position [1930, 0]
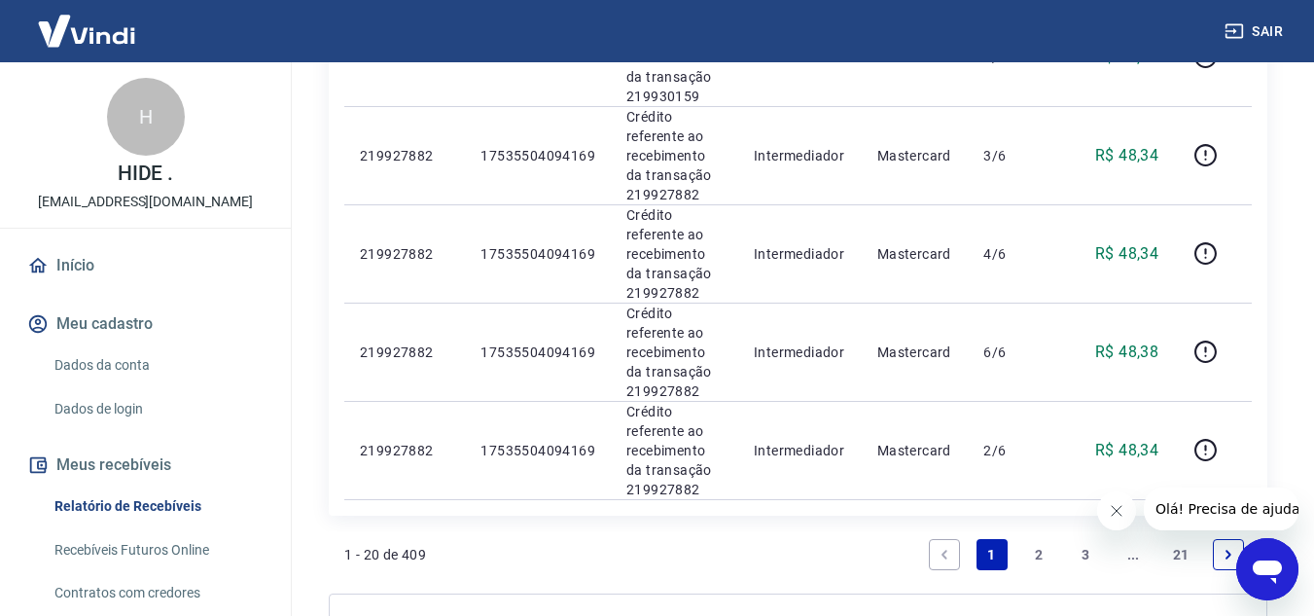
click at [1269, 583] on icon "Abrir janela de mensagens" at bounding box center [1267, 569] width 35 height 35
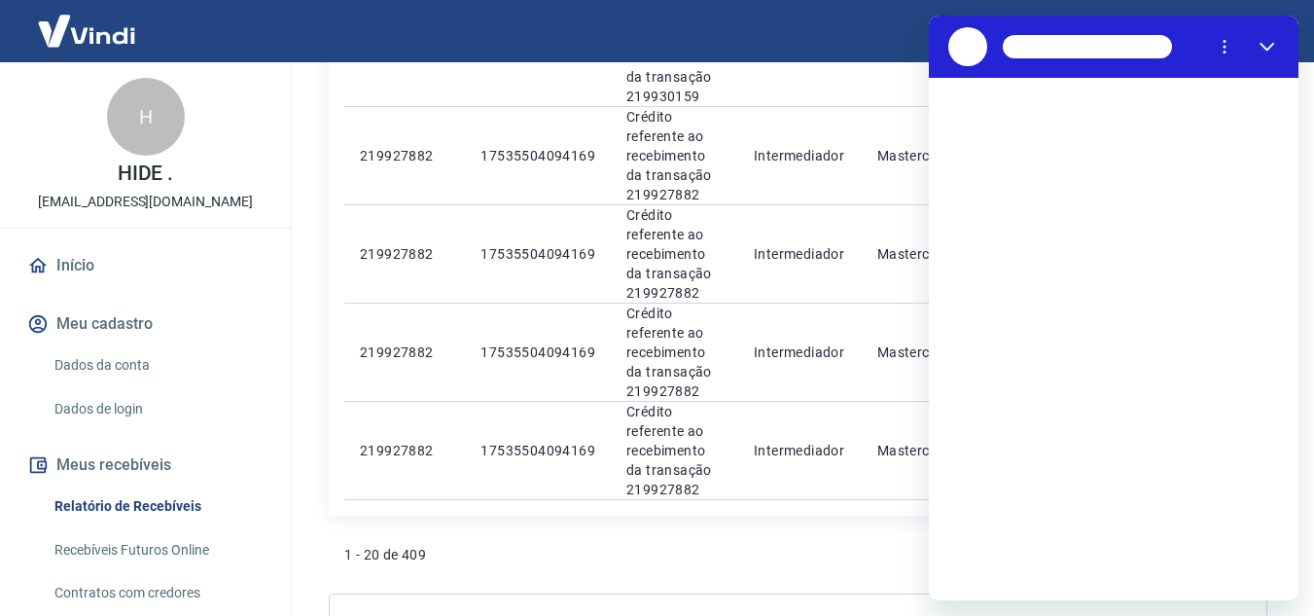
scroll to position [0, 0]
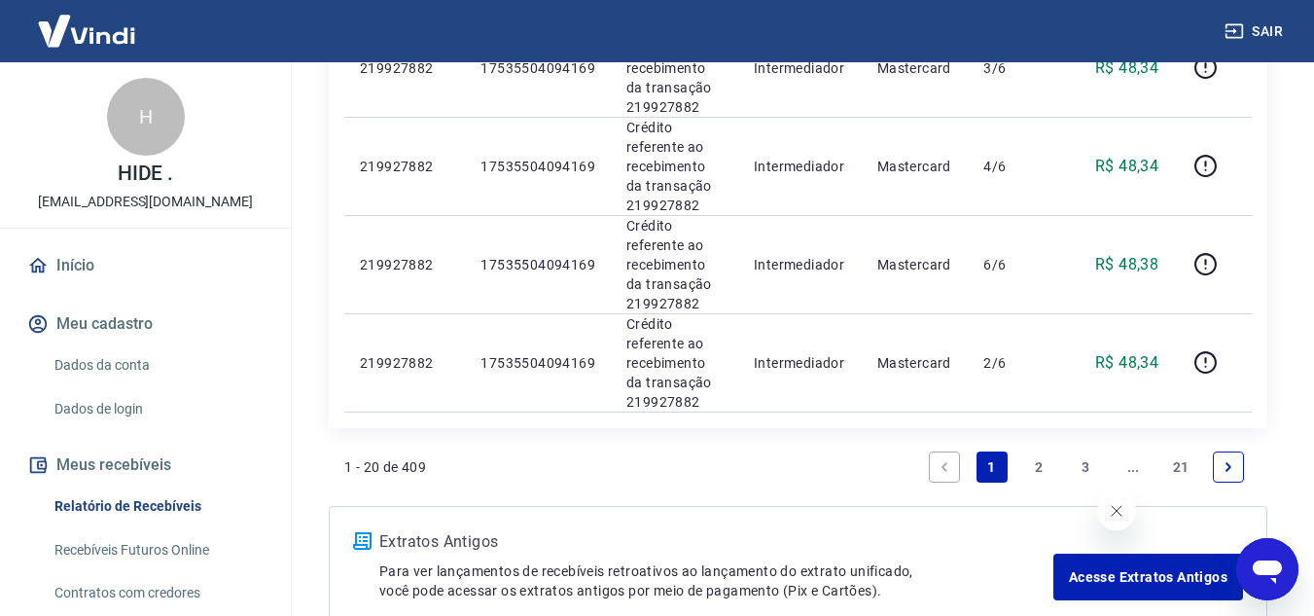
scroll to position [2084, 0]
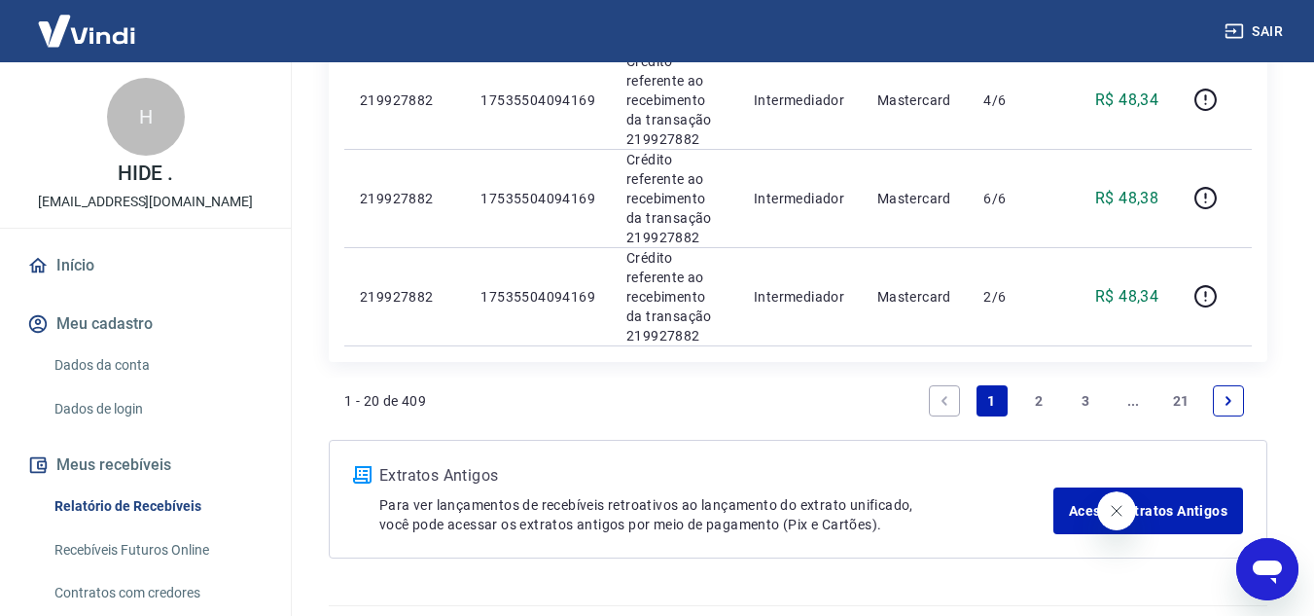
click at [1025, 385] on link "2" at bounding box center [1038, 400] width 31 height 31
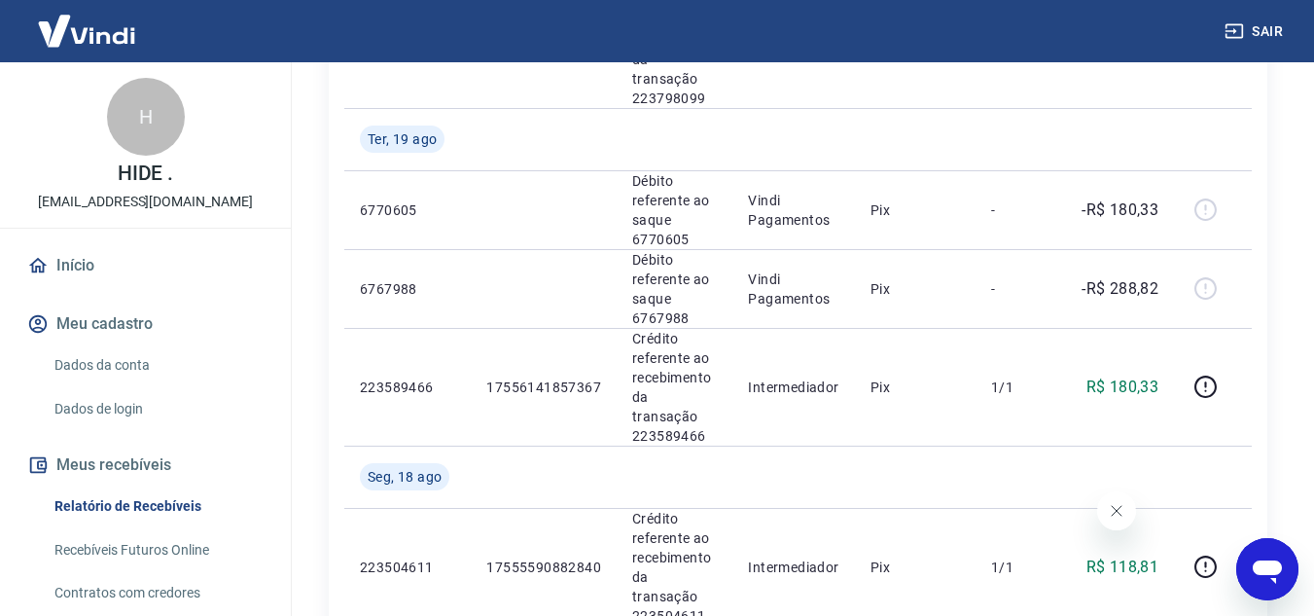
scroll to position [2425, 0]
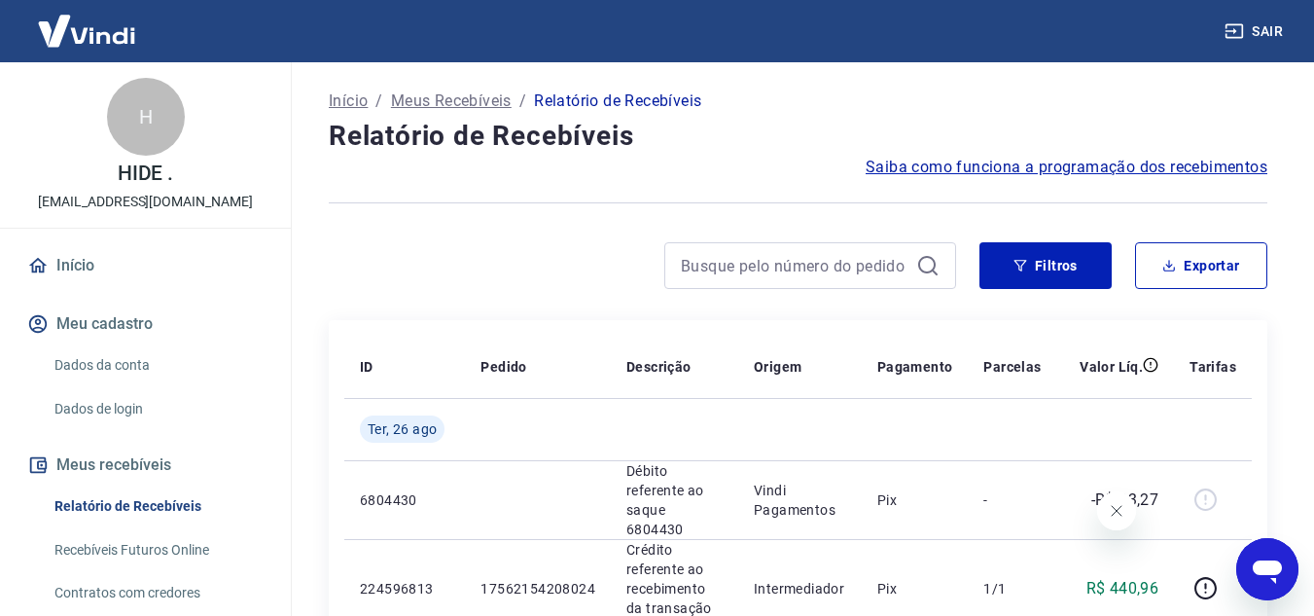
click at [1262, 551] on div "Abrir janela de mensagens" at bounding box center [1267, 569] width 58 height 58
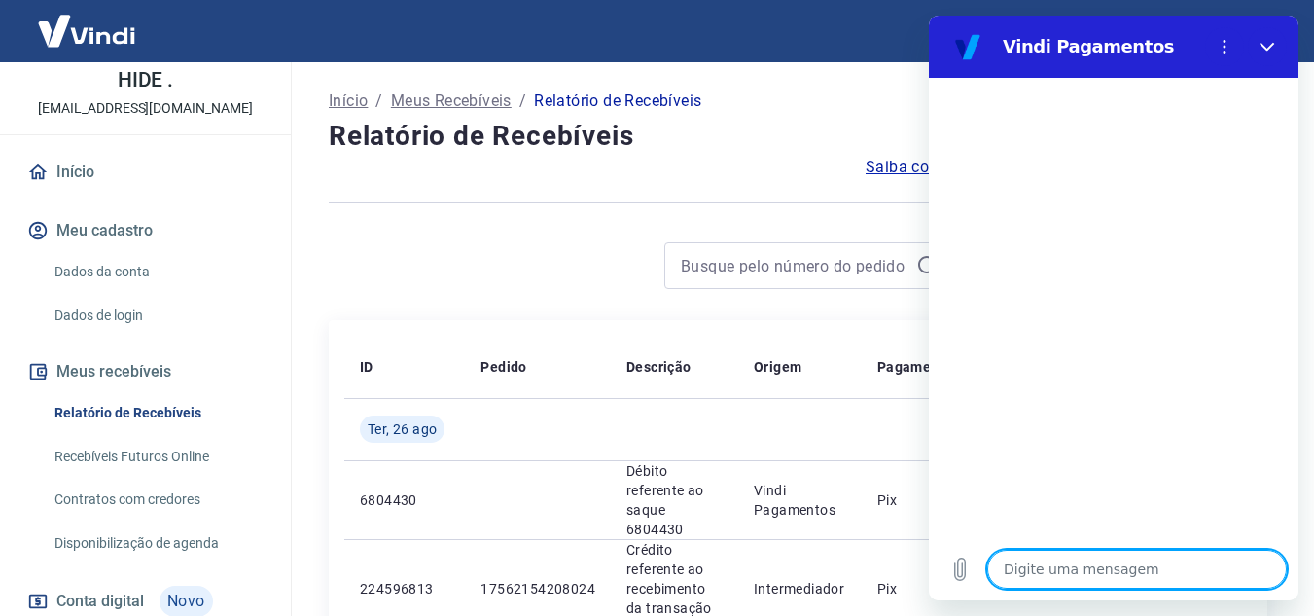
scroll to position [94, 0]
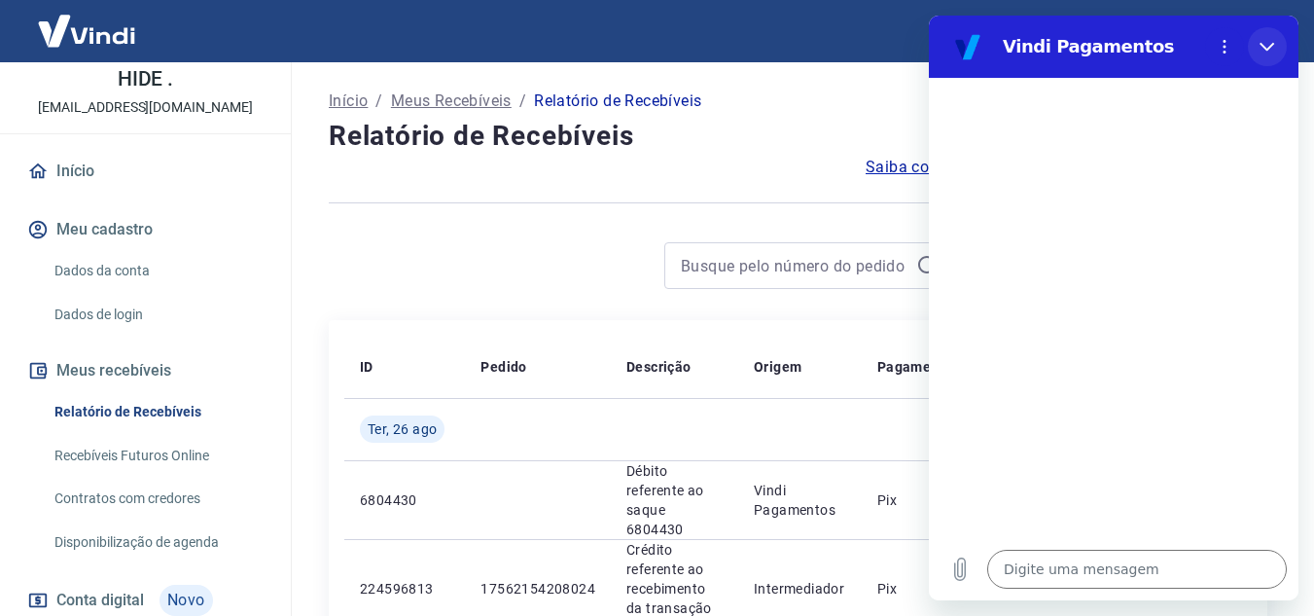
click at [1263, 47] on icon "Fechar" at bounding box center [1267, 47] width 15 height 9
type textarea "x"
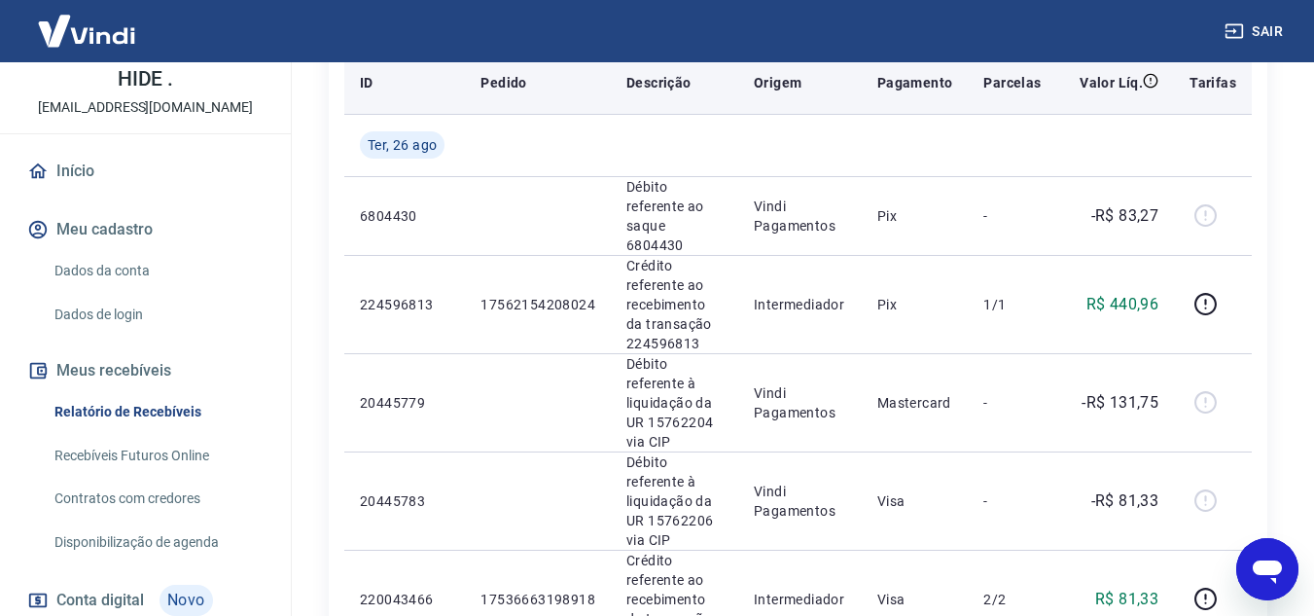
scroll to position [287, 0]
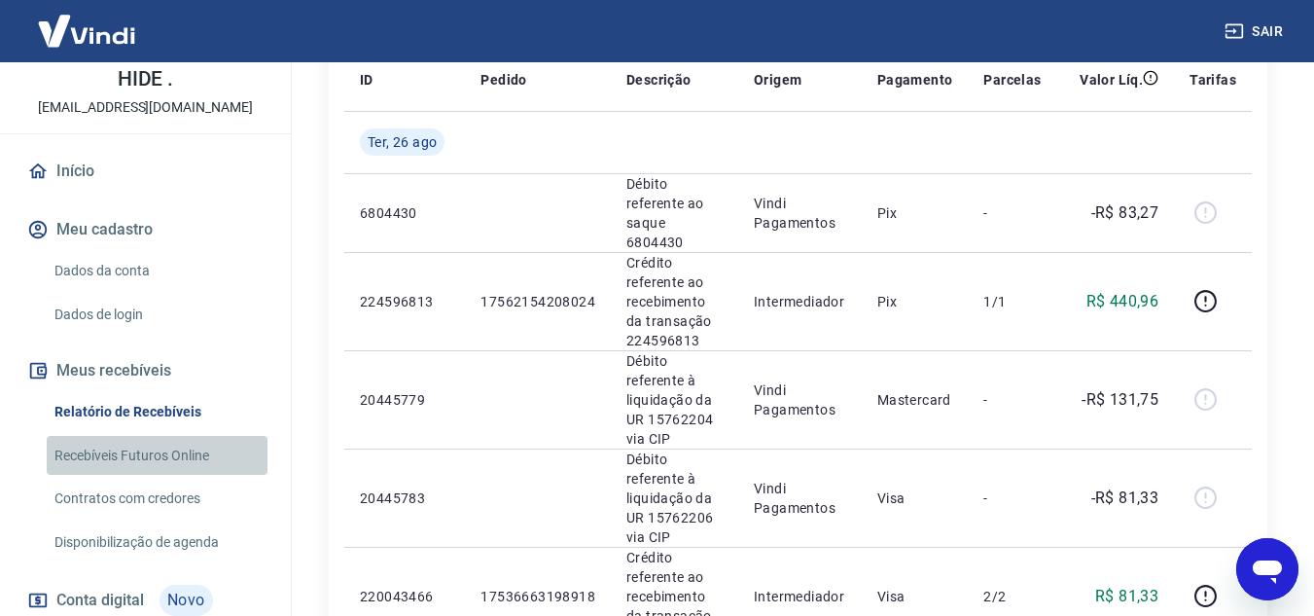
click at [171, 460] on link "Recebíveis Futuros Online" at bounding box center [157, 456] width 221 height 40
